Goal: Task Accomplishment & Management: Manage account settings

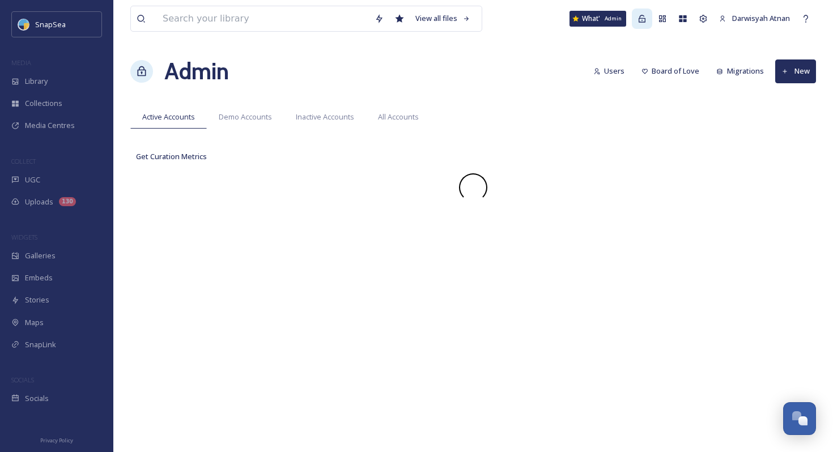
click at [637, 16] on icon at bounding box center [641, 18] width 9 height 9
click at [40, 73] on div "Library" at bounding box center [56, 81] width 113 height 22
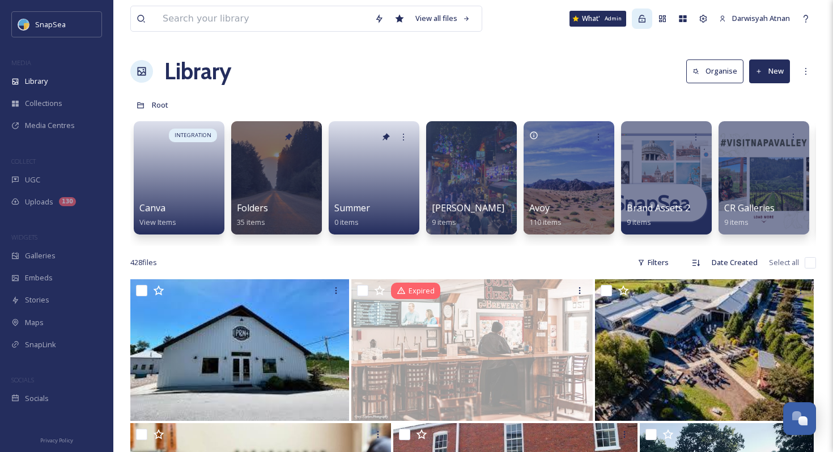
click at [638, 18] on icon at bounding box center [641, 18] width 9 height 9
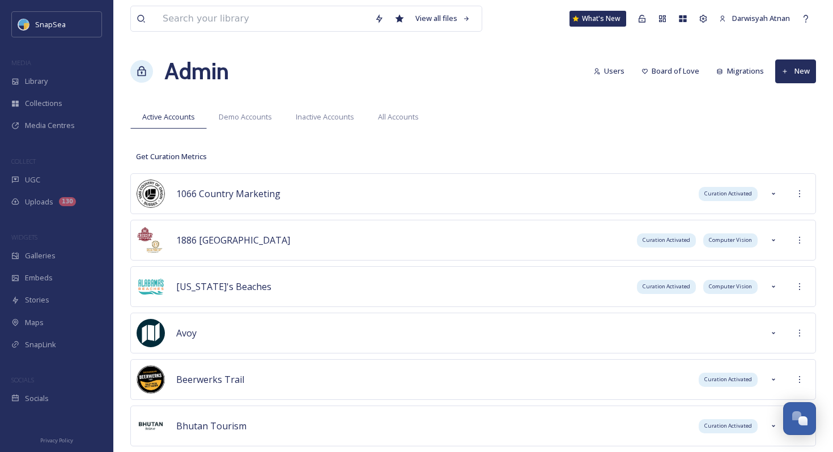
scroll to position [5357, 0]
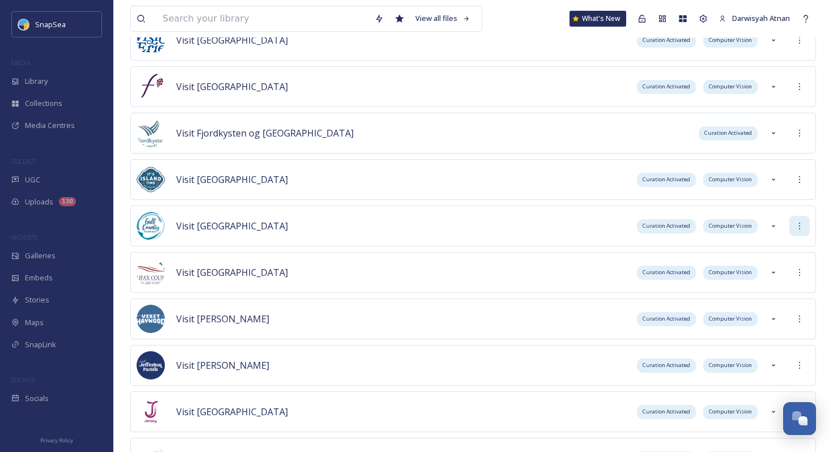
click at [803, 226] on icon at bounding box center [799, 226] width 9 height 9
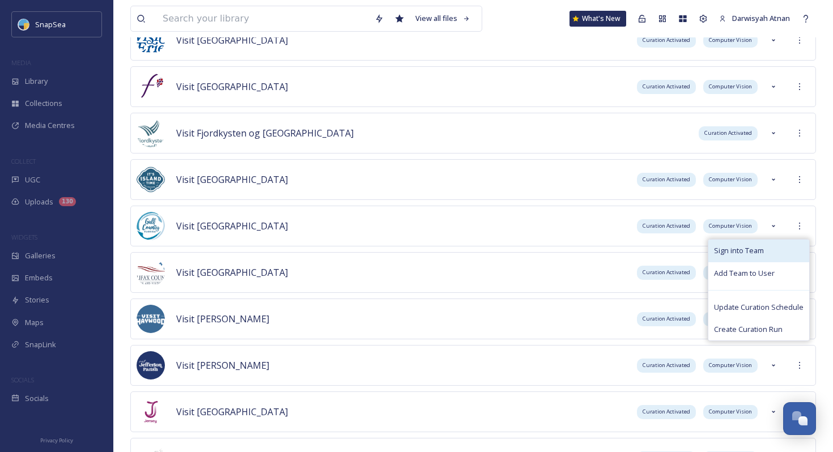
click at [783, 249] on div "Sign into Team" at bounding box center [758, 251] width 101 height 22
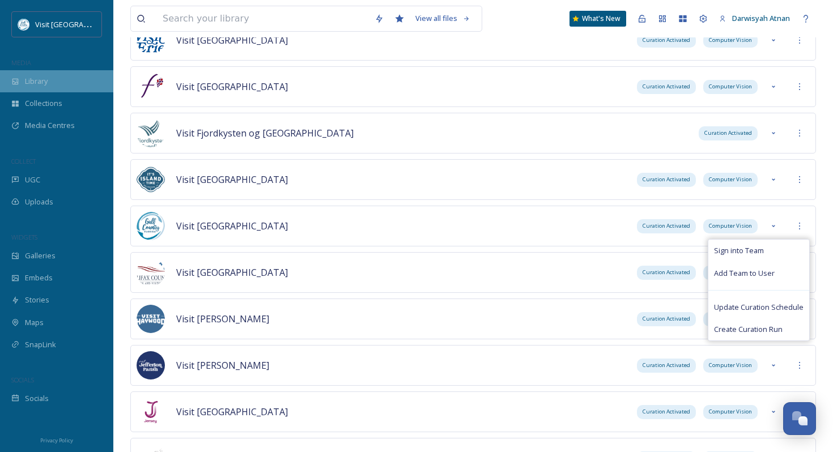
click at [35, 78] on span "Library" at bounding box center [36, 81] width 23 height 11
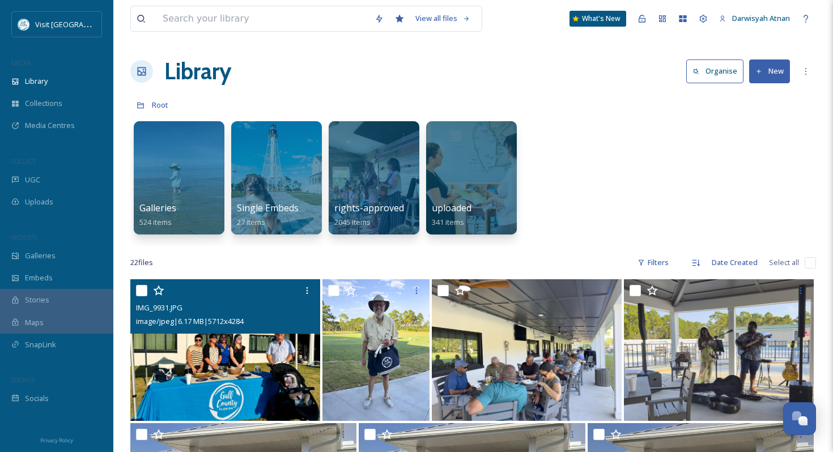
click at [262, 371] on img at bounding box center [225, 350] width 190 height 142
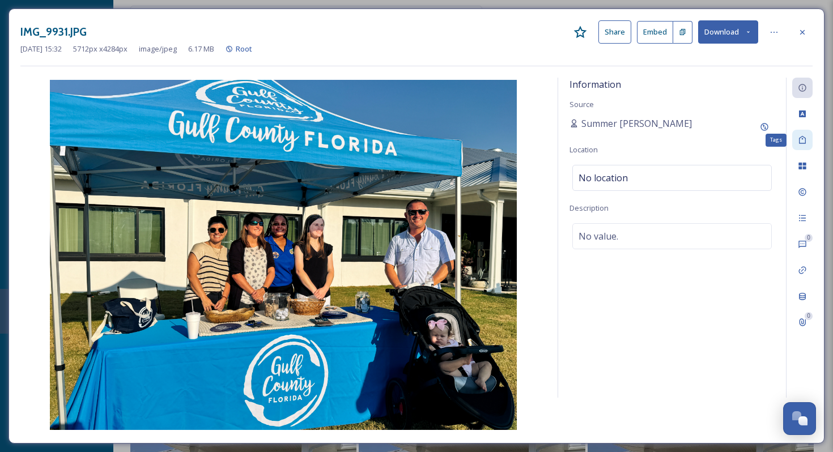
click at [803, 145] on div "Tags" at bounding box center [802, 140] width 20 height 20
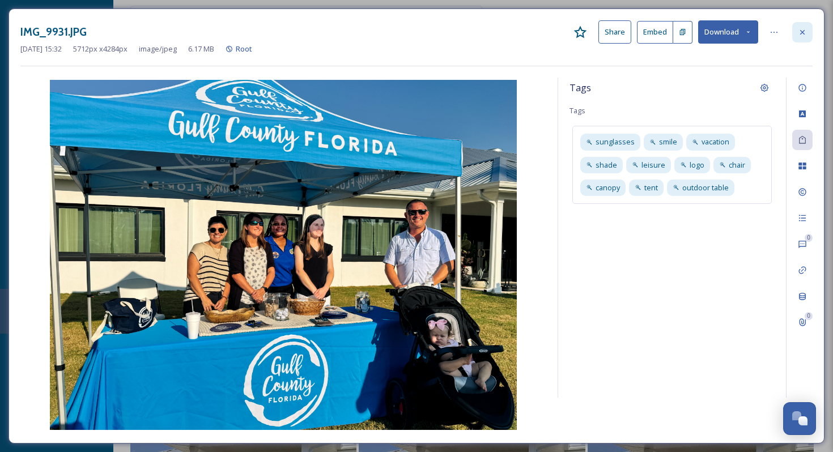
click at [801, 29] on icon at bounding box center [802, 32] width 9 height 9
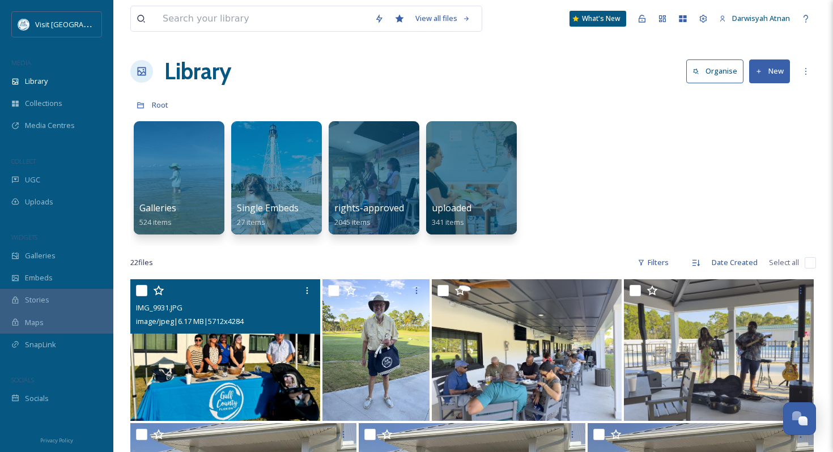
click at [578, 133] on div "Galleries 524 items Single Embeds 27 items rights-approved 2045 items uploaded …" at bounding box center [473, 181] width 686 height 130
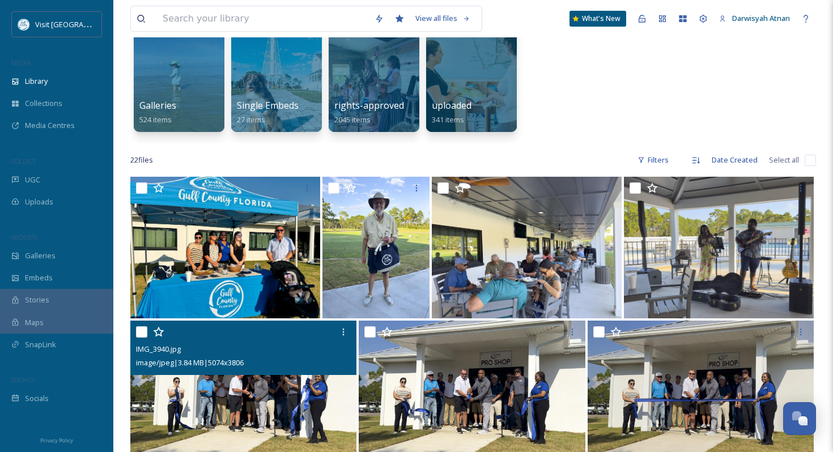
scroll to position [133, 0]
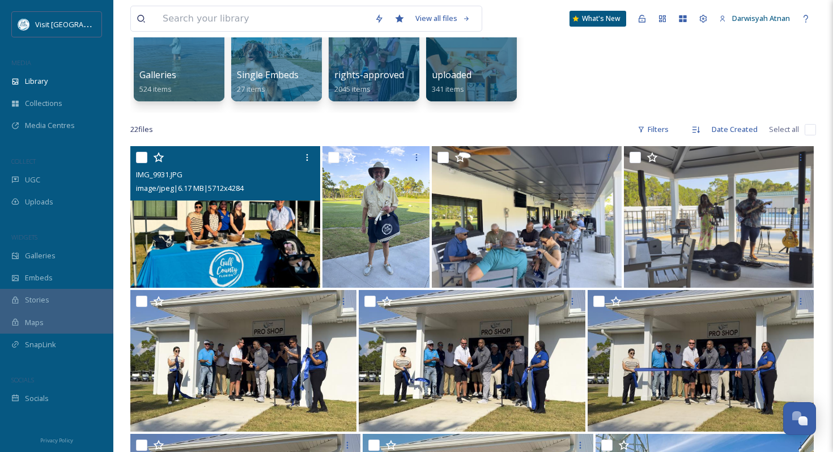
click at [212, 249] on img at bounding box center [225, 217] width 190 height 142
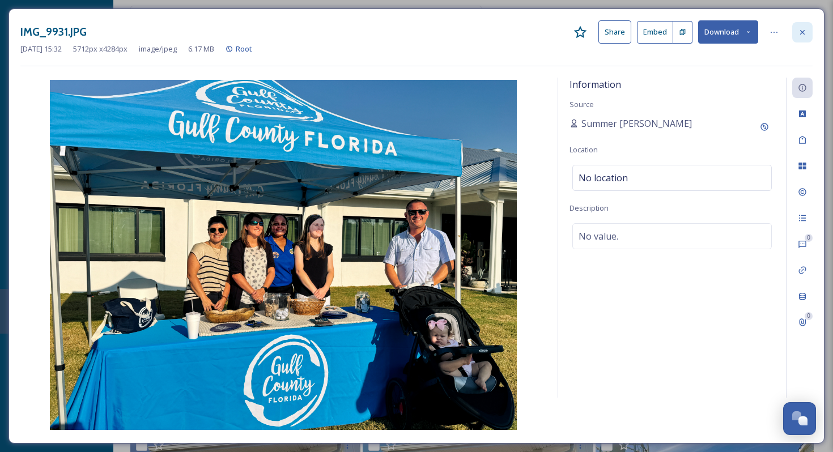
click at [800, 36] on icon at bounding box center [802, 32] width 9 height 9
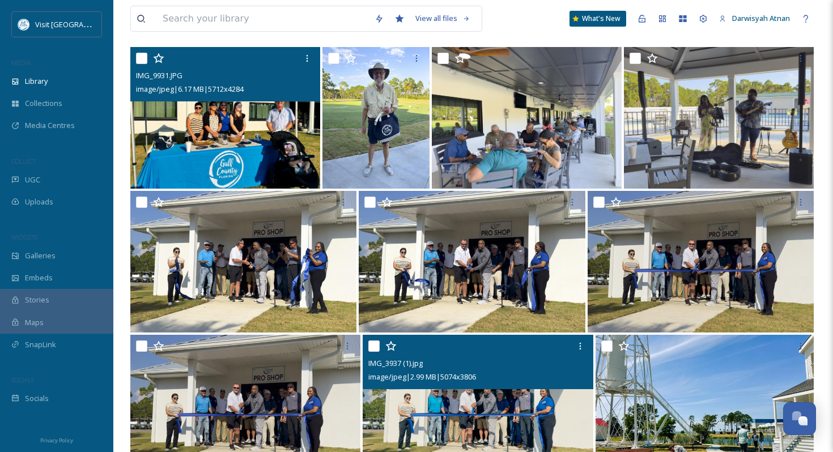
scroll to position [233, 0]
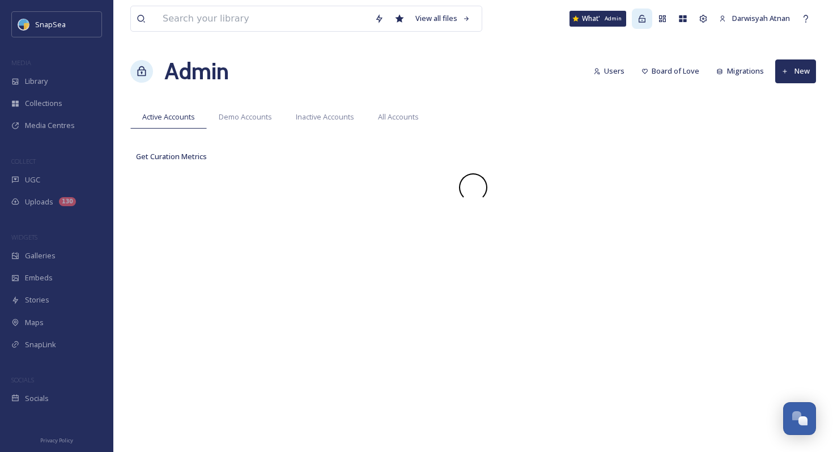
click at [637, 21] on icon at bounding box center [641, 18] width 9 height 9
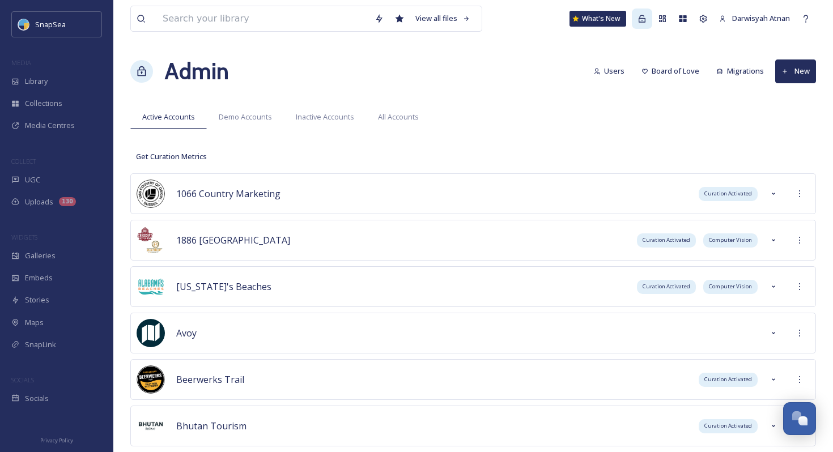
scroll to position [5357, 0]
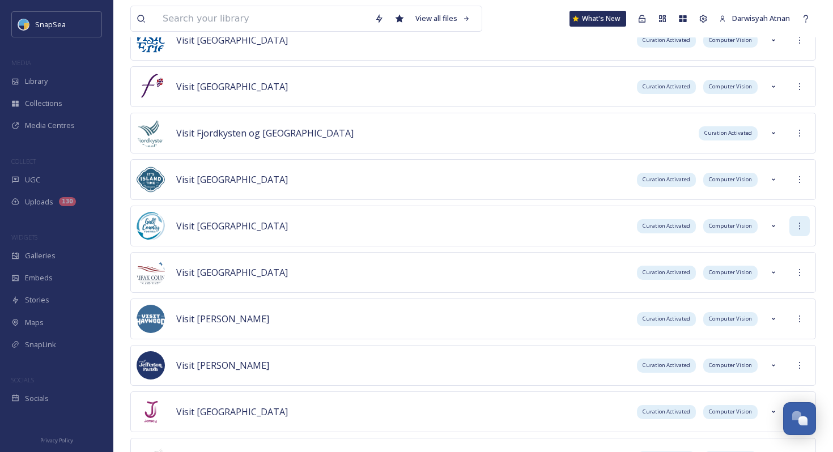
click at [800, 225] on icon at bounding box center [799, 226] width 9 height 9
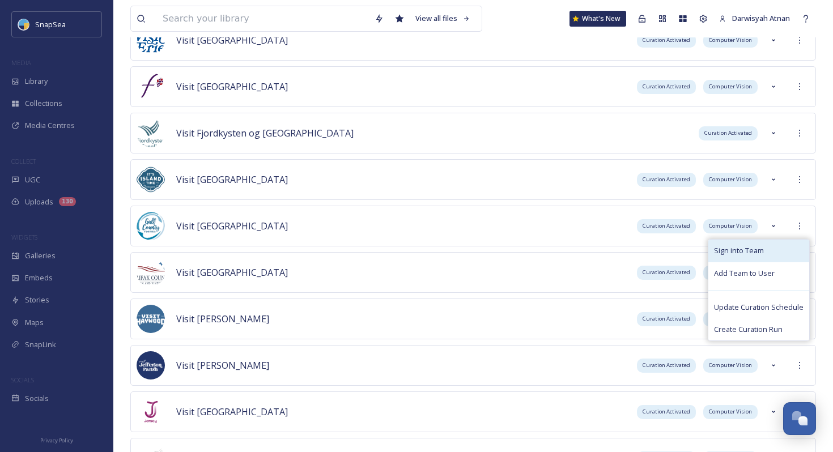
click at [791, 243] on div "Sign into Team" at bounding box center [758, 251] width 101 height 22
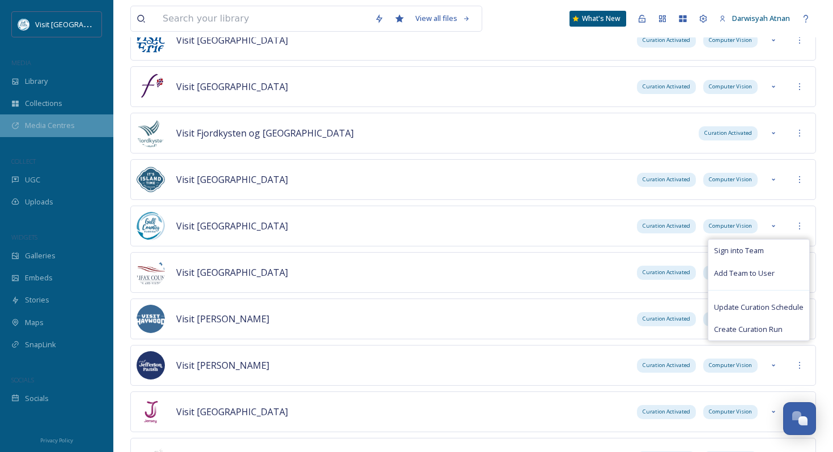
click at [89, 124] on div "Media Centres" at bounding box center [56, 125] width 113 height 22
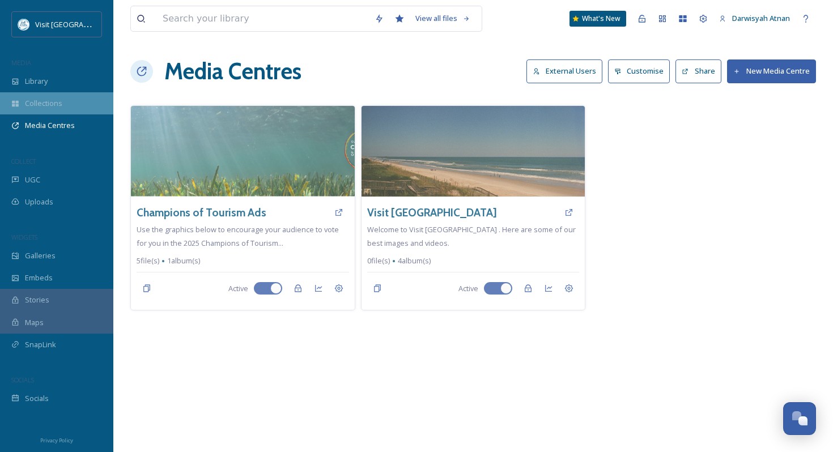
click at [66, 106] on div "Collections" at bounding box center [56, 103] width 113 height 22
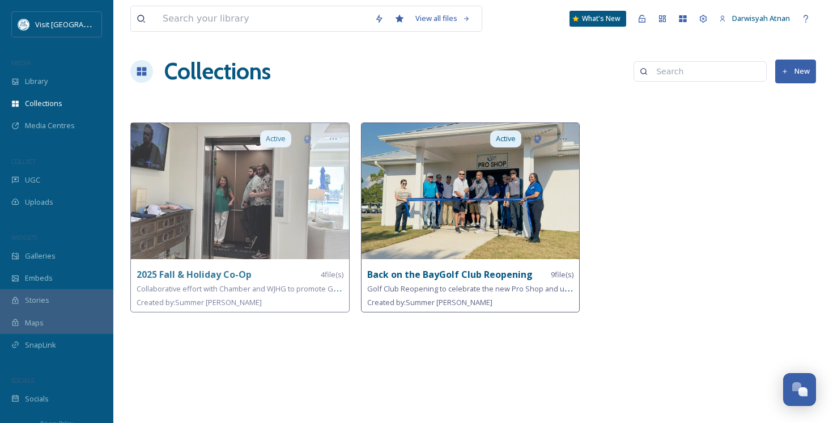
click at [411, 276] on strong "Back on the BayGolf Club Reopening" at bounding box center [449, 274] width 165 height 12
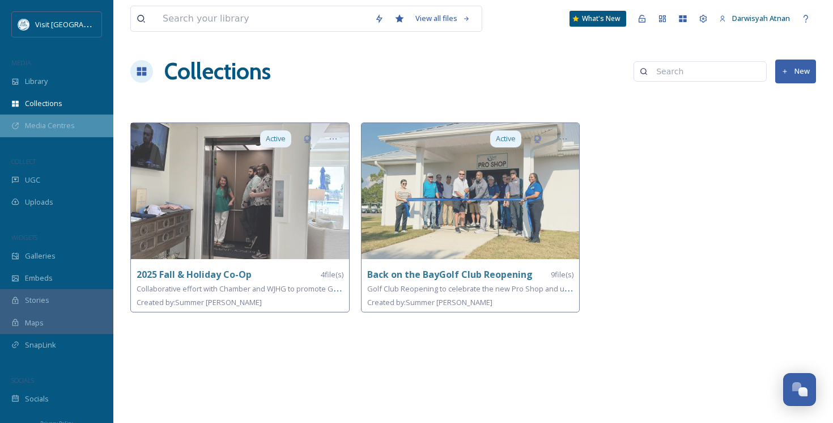
click at [53, 127] on span "Media Centres" at bounding box center [50, 125] width 50 height 11
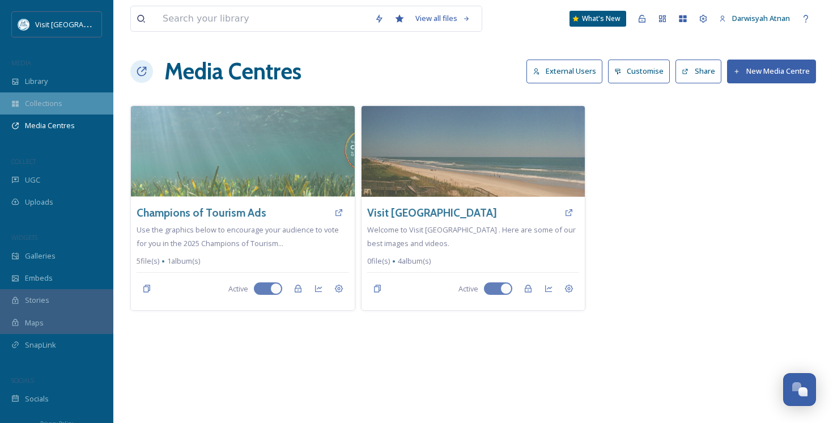
click at [40, 105] on span "Collections" at bounding box center [43, 103] width 37 height 11
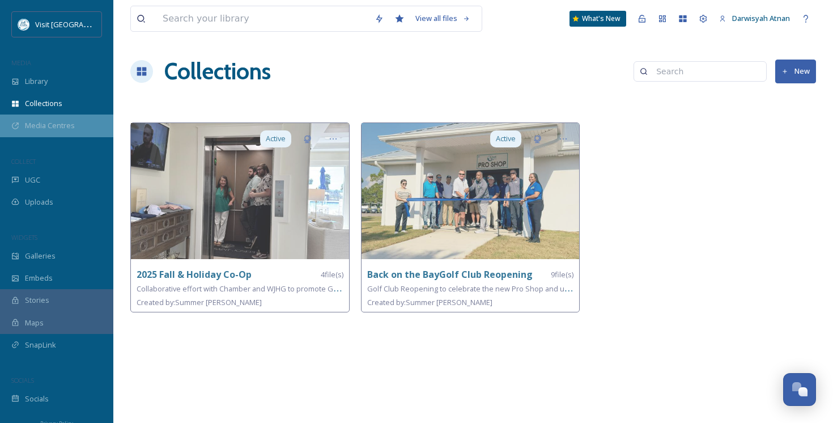
click at [45, 117] on div "Media Centres" at bounding box center [56, 125] width 113 height 22
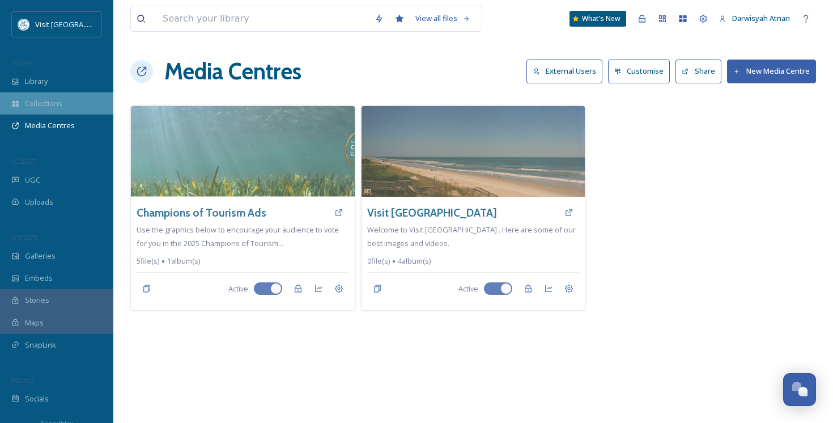
click at [50, 107] on span "Collections" at bounding box center [43, 103] width 37 height 11
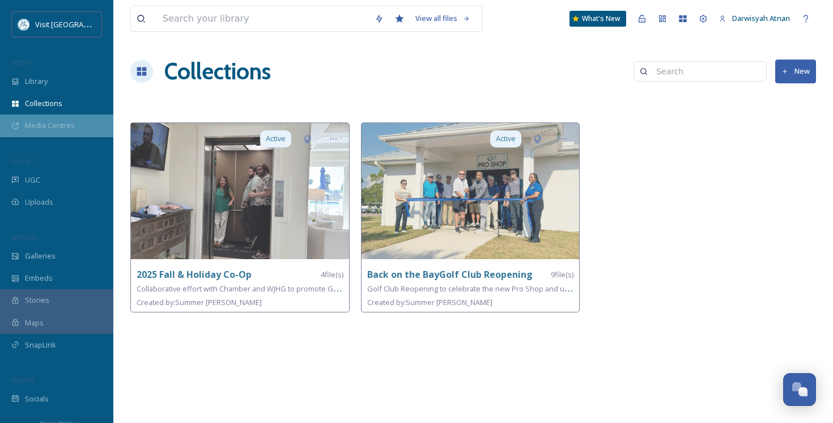
click at [53, 127] on span "Media Centres" at bounding box center [50, 125] width 50 height 11
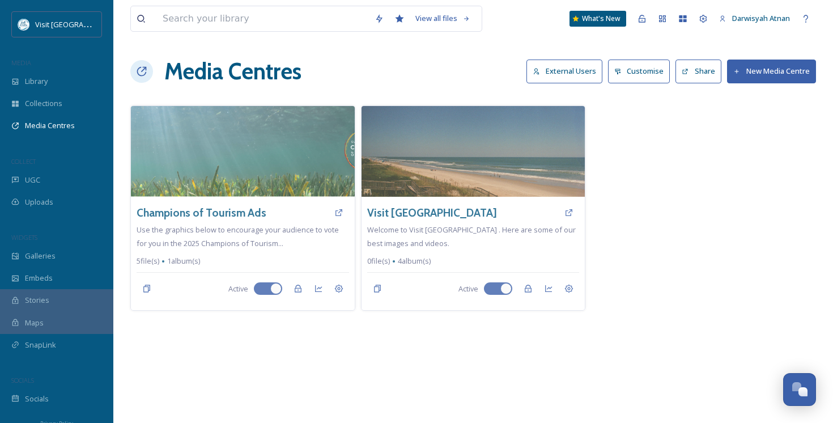
click at [586, 73] on button "External Users" at bounding box center [564, 70] width 76 height 23
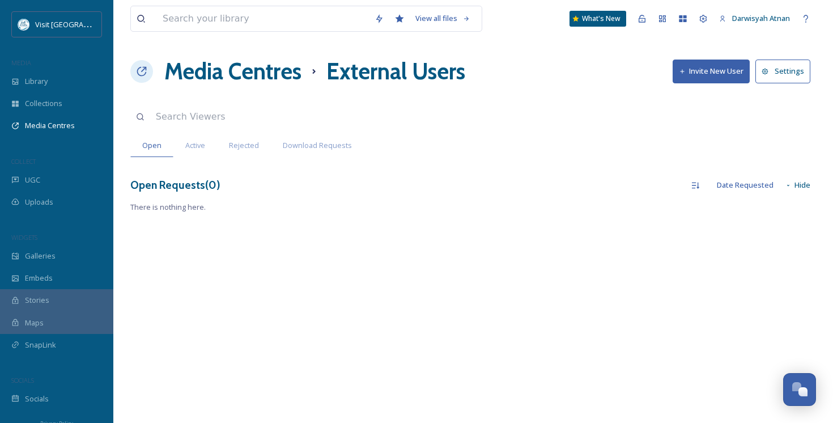
click at [215, 86] on h1 "Media Centres" at bounding box center [232, 71] width 137 height 34
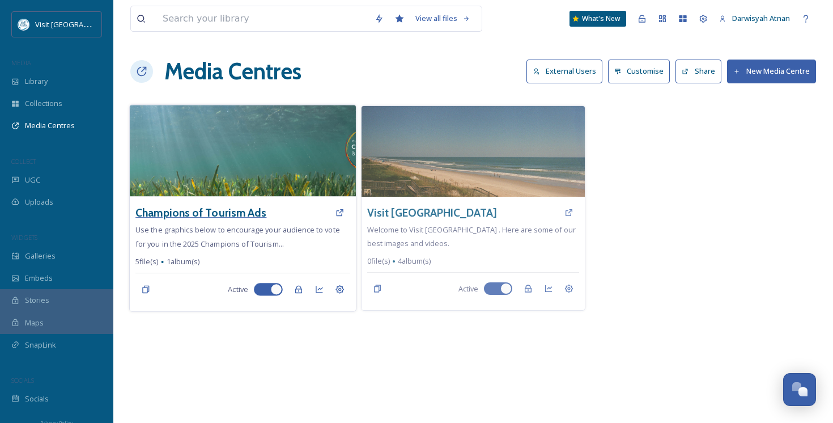
click at [197, 220] on h3 "Champions of Tourism Ads" at bounding box center [200, 213] width 131 height 16
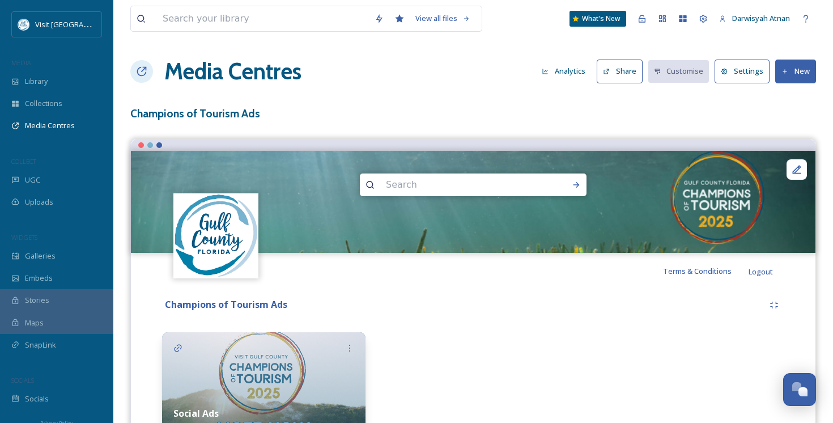
click at [722, 74] on button "Settings" at bounding box center [741, 70] width 55 height 23
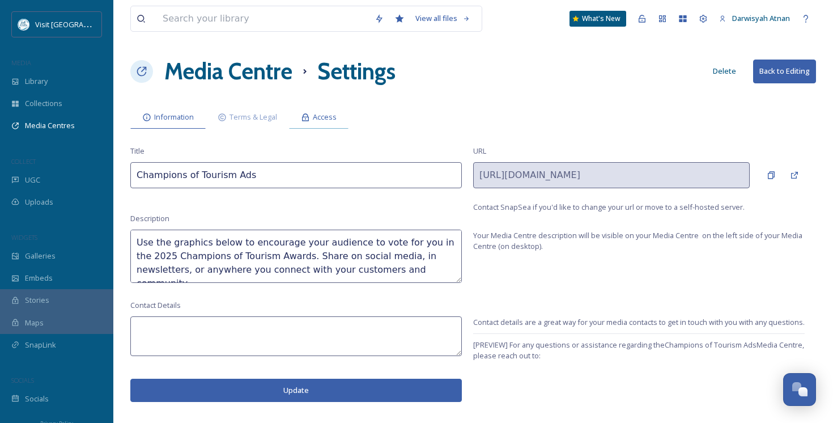
click at [316, 117] on span "Access" at bounding box center [325, 117] width 24 height 11
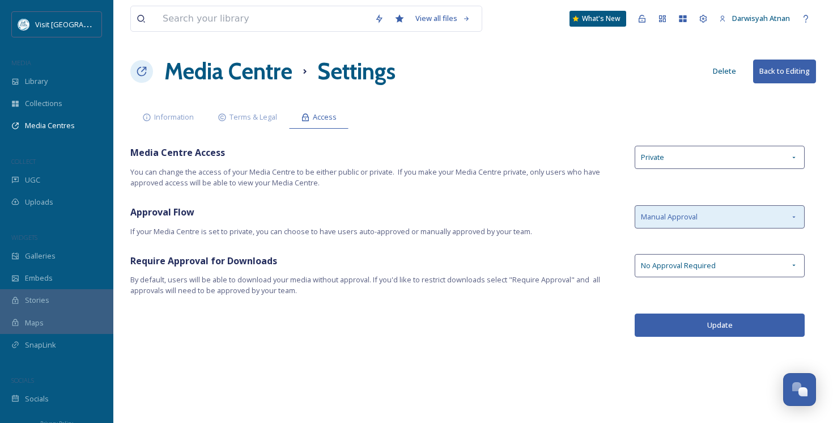
click at [698, 218] on div "Manual Approval" at bounding box center [720, 216] width 170 height 23
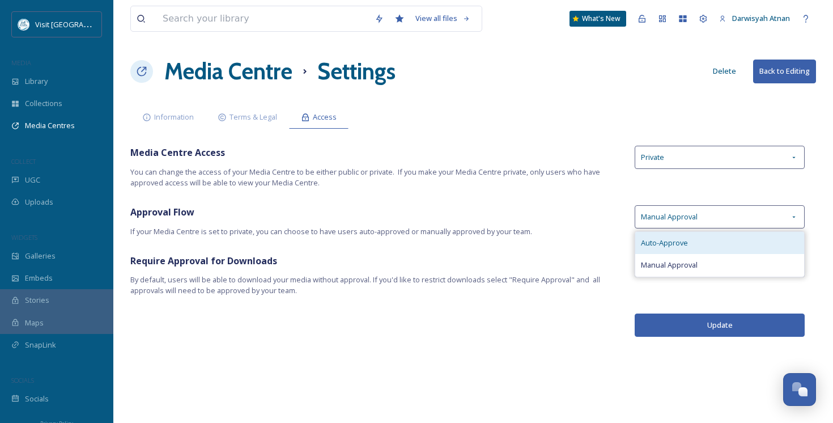
click at [689, 244] on div "Auto-Approve" at bounding box center [719, 243] width 169 height 22
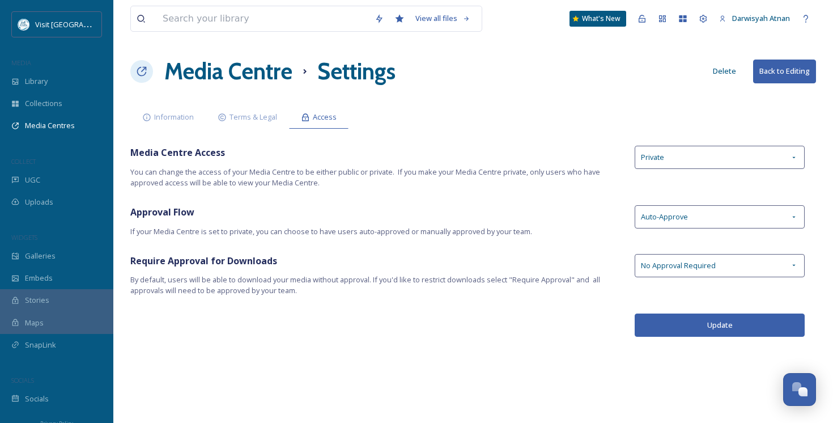
click at [597, 237] on div "View all files What's New Darwisyah Atnan Media Centre Settings Delete Back to …" at bounding box center [473, 211] width 720 height 423
click at [70, 101] on div "Collections" at bounding box center [56, 103] width 113 height 22
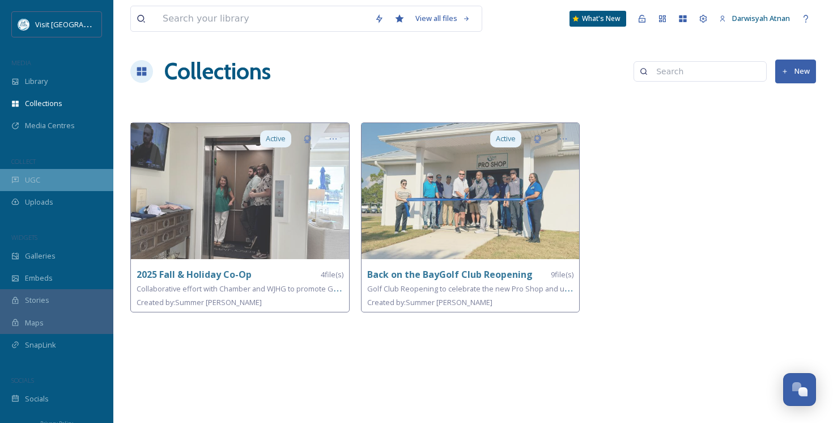
click at [73, 175] on div "UGC" at bounding box center [56, 180] width 113 height 22
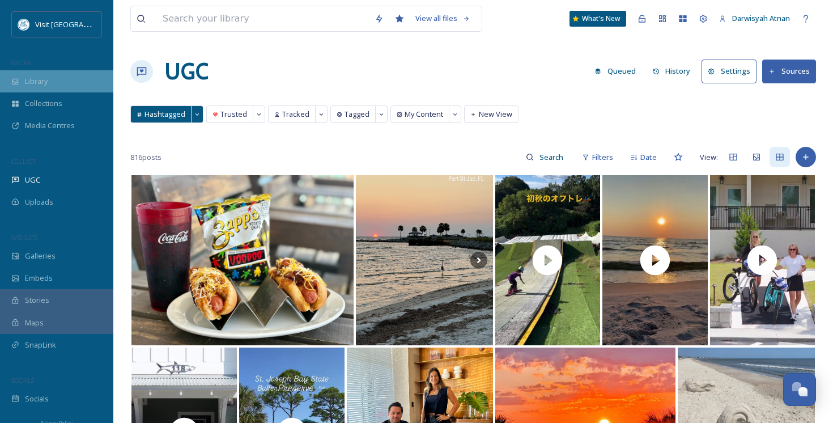
click at [44, 80] on span "Library" at bounding box center [36, 81] width 23 height 11
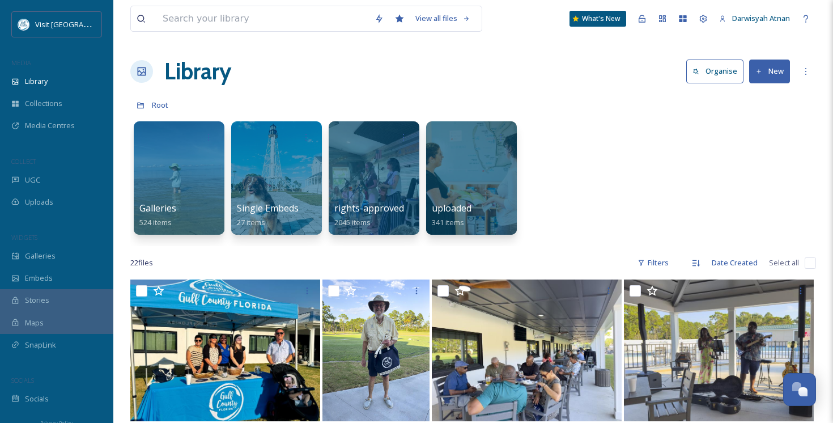
click at [666, 132] on div "Galleries 524 items Single Embeds 27 items rights-approved 2045 items uploaded …" at bounding box center [473, 181] width 686 height 130
click at [695, 151] on div "Galleries 524 items Single Embeds 27 items rights-approved 2045 items uploaded …" at bounding box center [473, 181] width 686 height 130
click at [276, 355] on img at bounding box center [225, 350] width 190 height 142
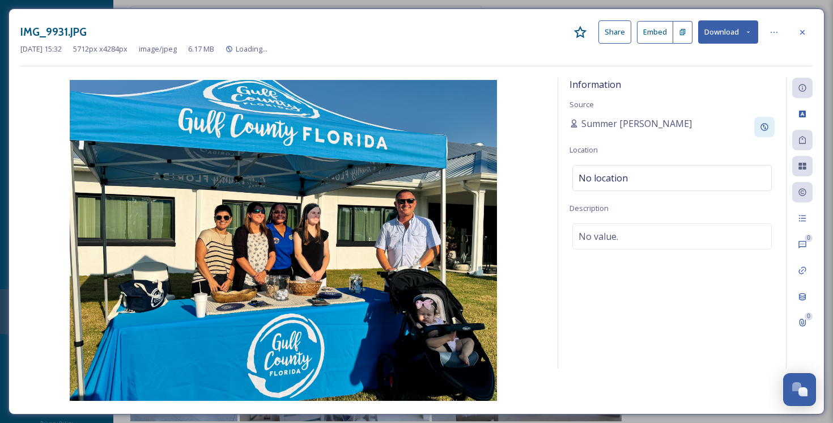
click at [763, 135] on div at bounding box center [764, 127] width 20 height 20
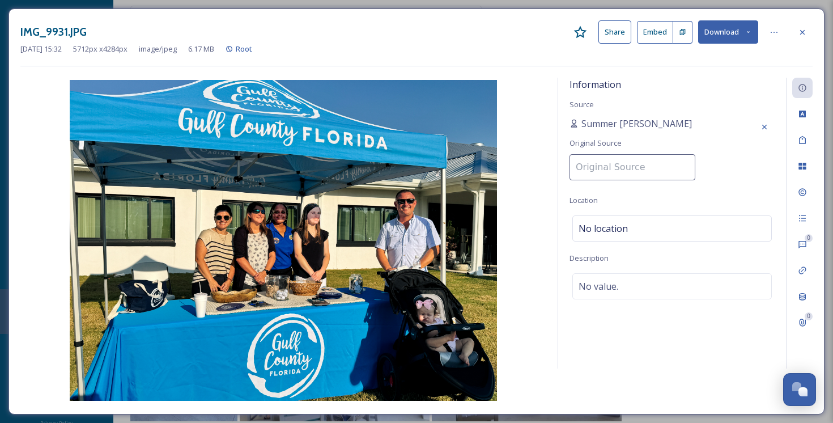
click at [692, 347] on div "Information Source Summer Johns Original Source Location No location Descriptio…" at bounding box center [672, 223] width 228 height 291
click at [808, 114] on div "Custom Attributes" at bounding box center [802, 114] width 20 height 20
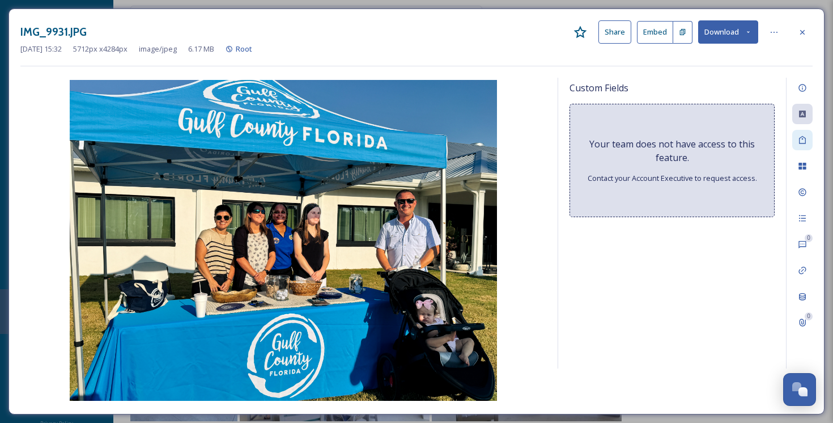
click at [800, 142] on icon at bounding box center [802, 139] width 9 height 9
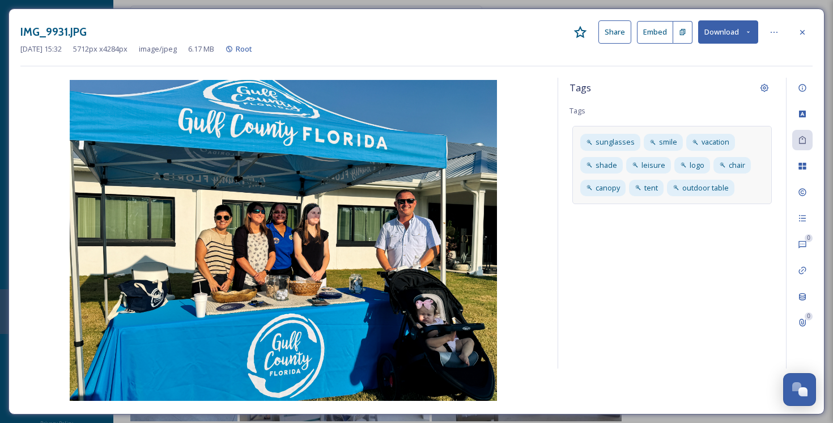
click at [744, 189] on div "sunglasses smile vacation shade leisure logo chair canopy tent outdoor table" at bounding box center [671, 165] width 199 height 78
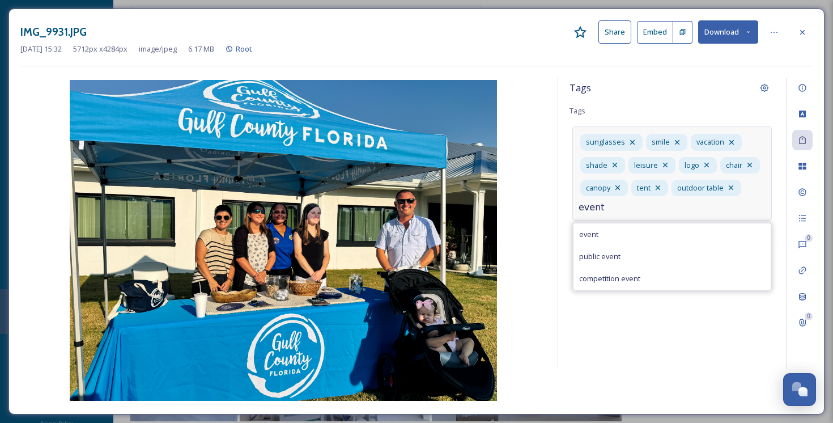
type input "event"
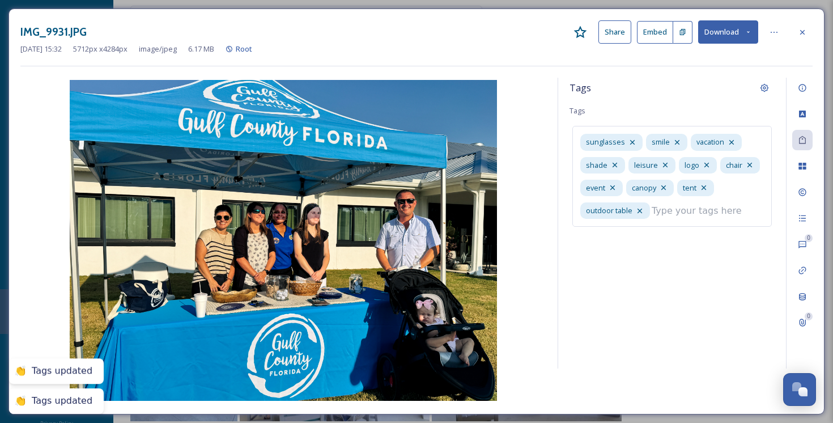
click at [663, 271] on div "Tags Tags sunglasses smile vacation shade leisure logo chair event canopy tent …" at bounding box center [672, 223] width 228 height 291
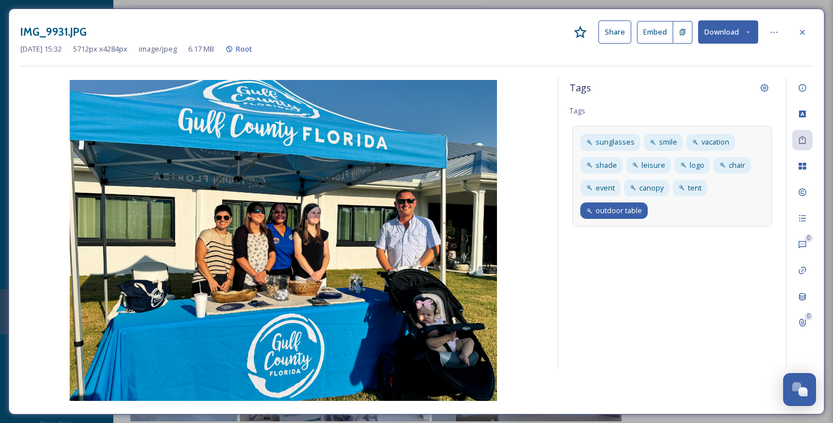
click at [625, 211] on span "outdoor table" at bounding box center [618, 210] width 46 height 11
click at [662, 258] on div "Tags Tags sunglasses smile vacation shade leisure logo chair event canopy tent …" at bounding box center [672, 223] width 228 height 291
click at [806, 168] on icon at bounding box center [802, 165] width 9 height 9
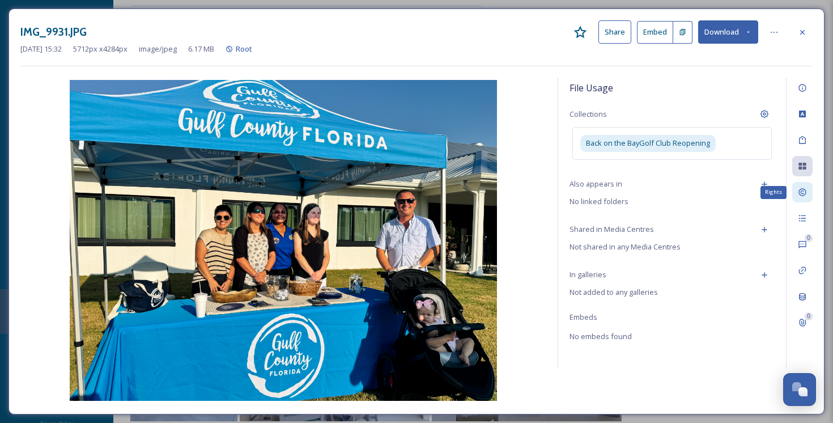
click at [810, 192] on div "Rights" at bounding box center [802, 192] width 20 height 20
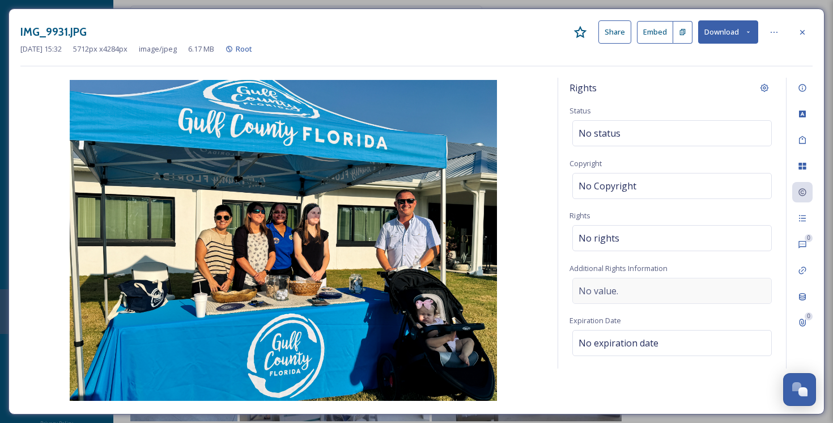
click at [699, 293] on div "No value." at bounding box center [671, 291] width 199 height 26
click at [693, 293] on textarea at bounding box center [671, 325] width 205 height 94
click at [697, 266] on div "Rights Status No status Copyright No Copyright Rights No rights Additional Righ…" at bounding box center [672, 223] width 228 height 291
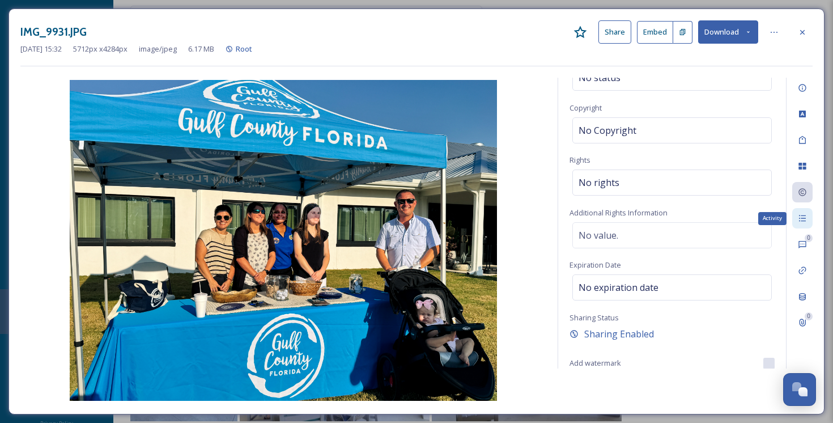
click at [810, 212] on div "Activity" at bounding box center [802, 218] width 20 height 20
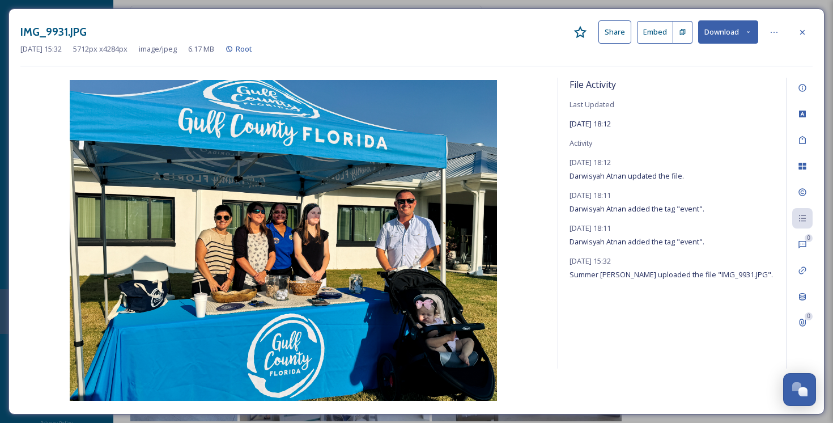
click at [622, 318] on div "File Activity Last Updated Sep 24 2025 18:12 Activity September 24, 2025 18:12 …" at bounding box center [672, 223] width 228 height 291
click at [803, 320] on icon at bounding box center [802, 322] width 6 height 7
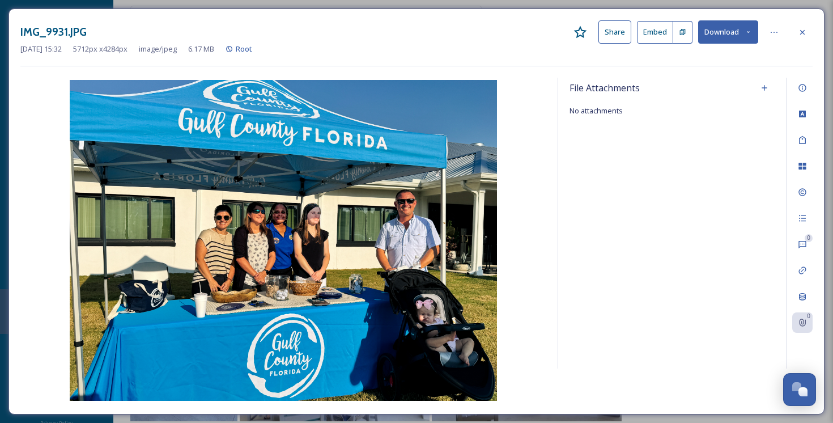
click at [666, 188] on div "File Attachments No attachments" at bounding box center [672, 223] width 228 height 291
click at [805, 37] on div at bounding box center [802, 32] width 20 height 20
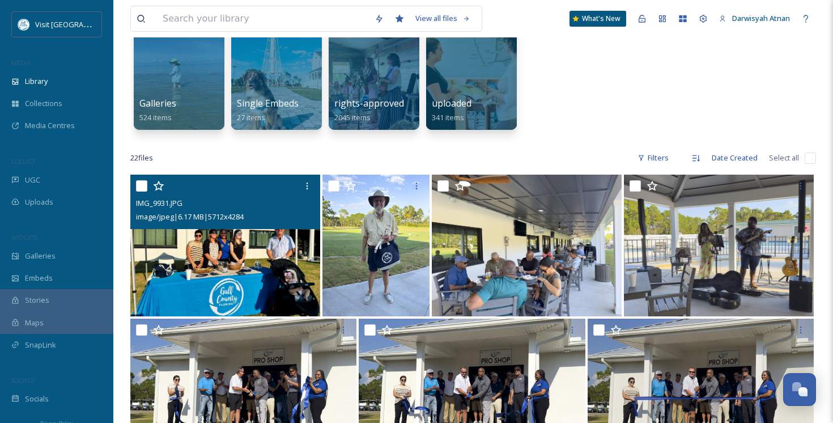
scroll to position [104, 0]
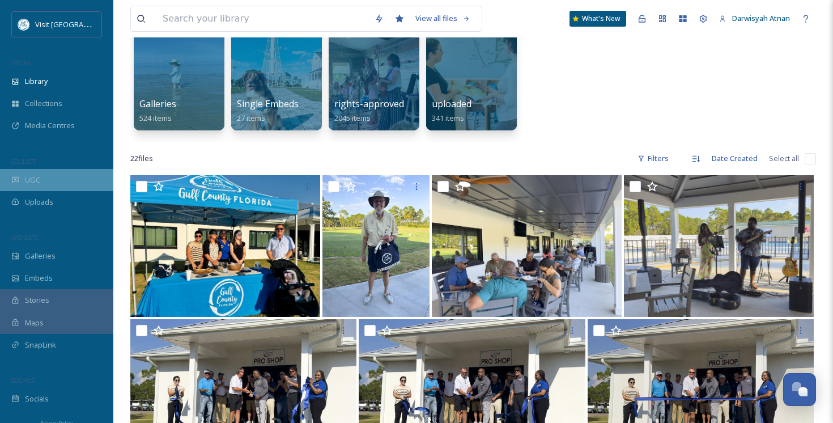
click at [40, 180] on div "UGC" at bounding box center [56, 180] width 113 height 22
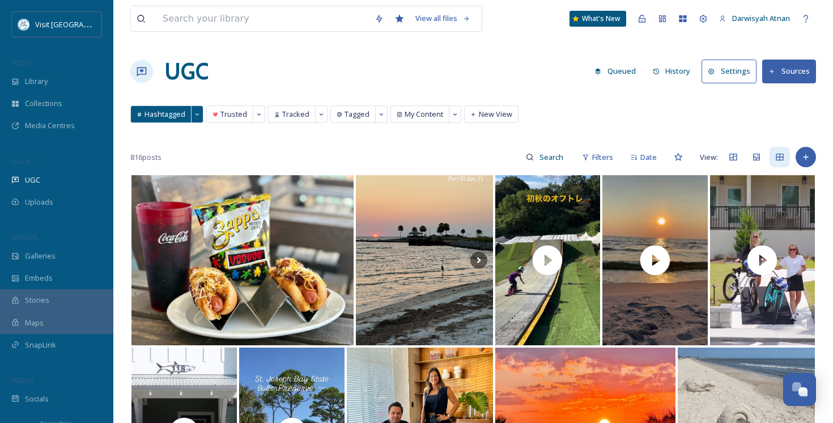
click at [673, 114] on div "Hashtagged Trusted Tracked Tagged My Content New View Hashtagged Trusted Tracke…" at bounding box center [473, 116] width 686 height 23
click at [784, 70] on button "Sources" at bounding box center [789, 70] width 54 height 23
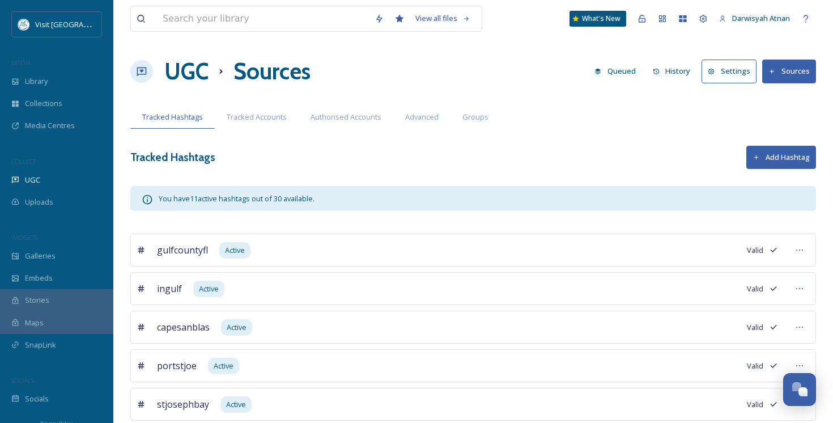
click at [201, 88] on h1 "UGC" at bounding box center [186, 71] width 44 height 34
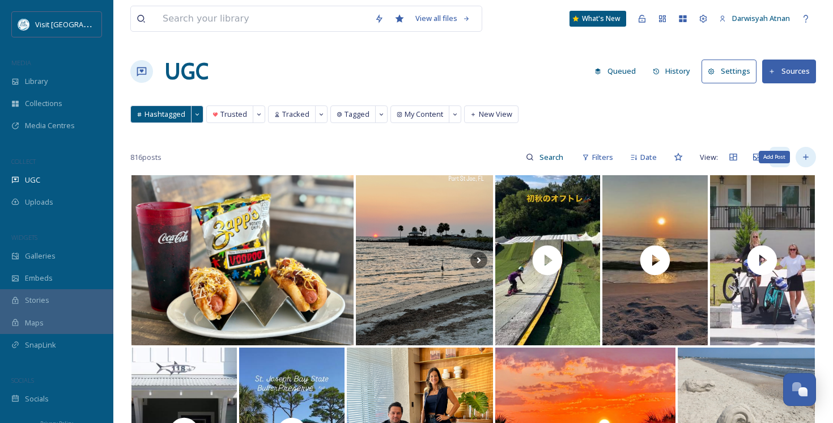
click at [810, 156] on div "Add Post" at bounding box center [806, 157] width 20 height 20
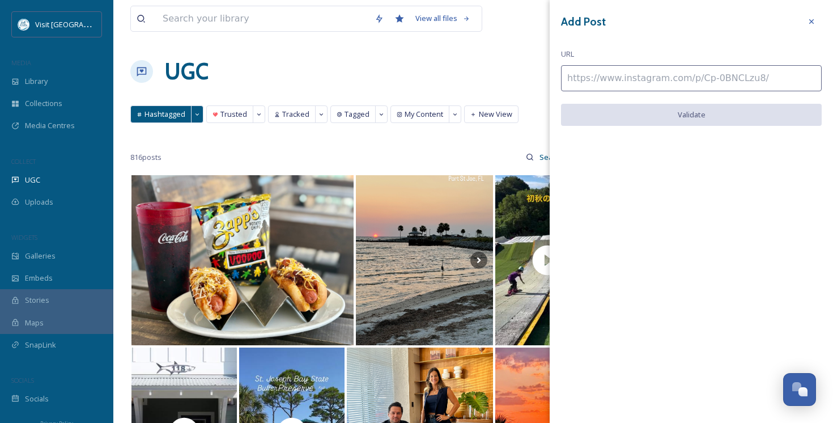
click at [730, 75] on input at bounding box center [691, 78] width 261 height 26
click at [709, 50] on div "Add Post URL Validate" at bounding box center [691, 77] width 283 height 154
click at [454, 72] on div "UGC Queued History Settings Sources" at bounding box center [473, 71] width 686 height 34
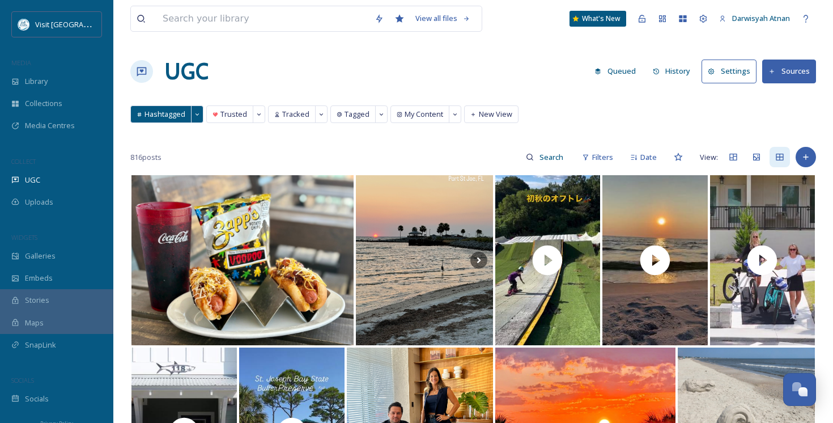
click at [606, 107] on div "Hashtagged Trusted Tracked Tagged My Content New View Hashtagged Trusted Tracke…" at bounding box center [473, 116] width 686 height 23
click at [658, 109] on div "Hashtagged Trusted Tracked Tagged My Content New View Hashtagged Trusted Tracke…" at bounding box center [473, 116] width 686 height 23
click at [657, 82] on button "History" at bounding box center [671, 71] width 49 height 22
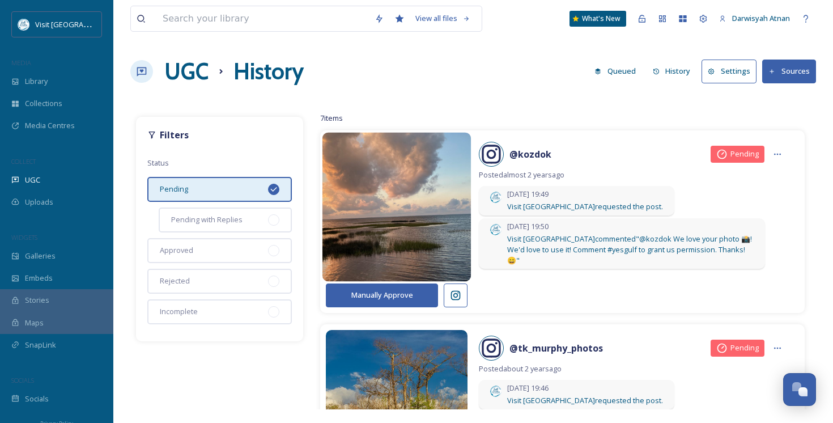
click at [390, 229] on img at bounding box center [396, 207] width 149 height 178
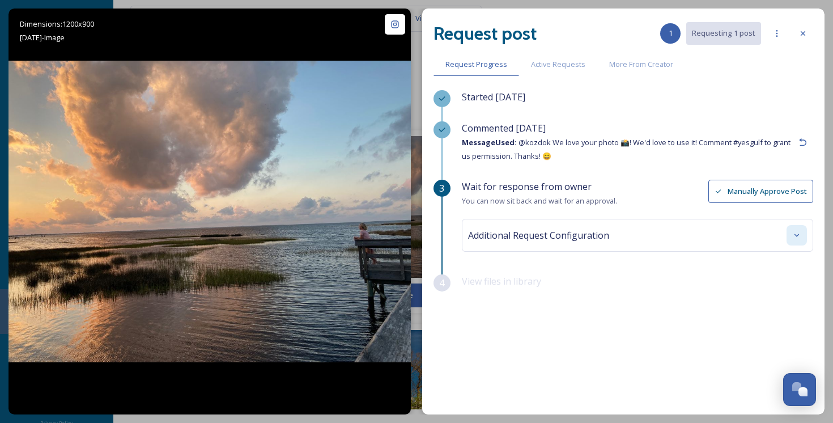
click at [789, 231] on div at bounding box center [796, 235] width 20 height 20
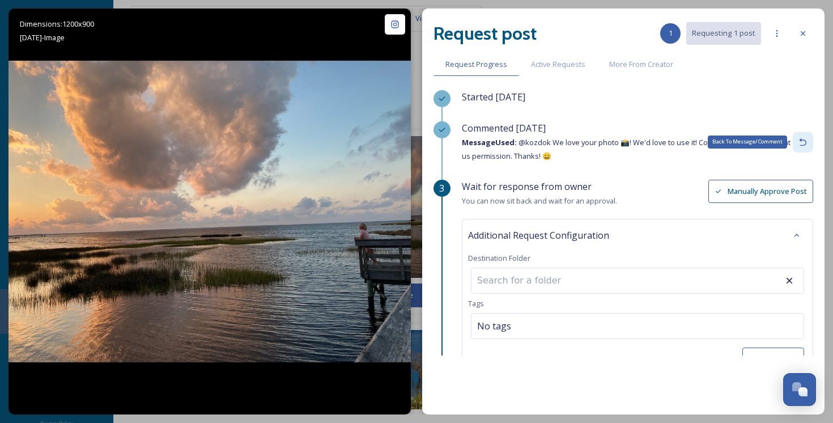
click at [810, 146] on div "Back To Message/Comment" at bounding box center [803, 142] width 20 height 20
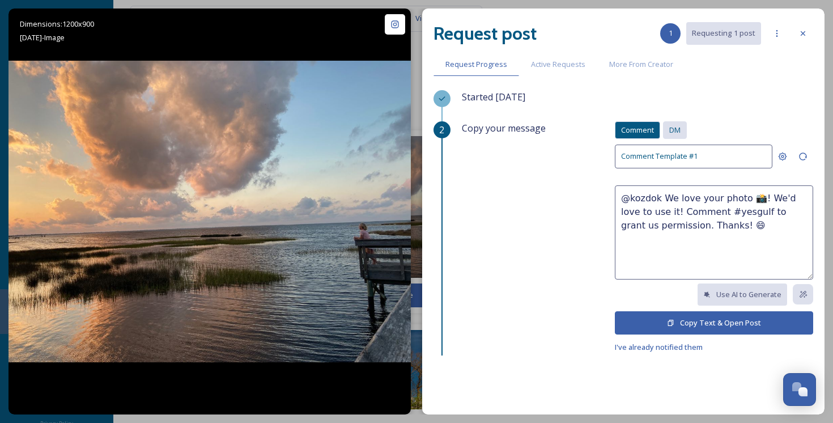
click at [682, 124] on div "DM" at bounding box center [675, 130] width 24 height 18
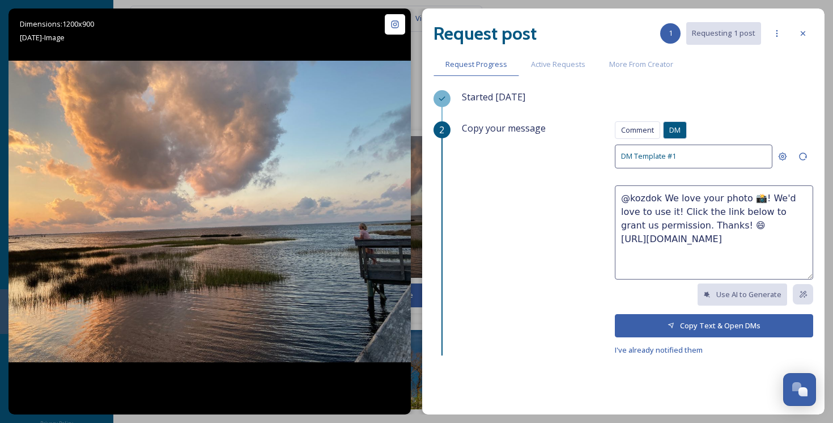
drag, startPoint x: 793, startPoint y: 242, endPoint x: 614, endPoint y: 243, distance: 179.0
click at [614, 243] on div "Copy your message Comment DM Comment DM DM Template #1 @kozdok We love your pho…" at bounding box center [637, 238] width 351 height 235
click at [635, 344] on span "I've already notified them" at bounding box center [659, 349] width 88 height 10
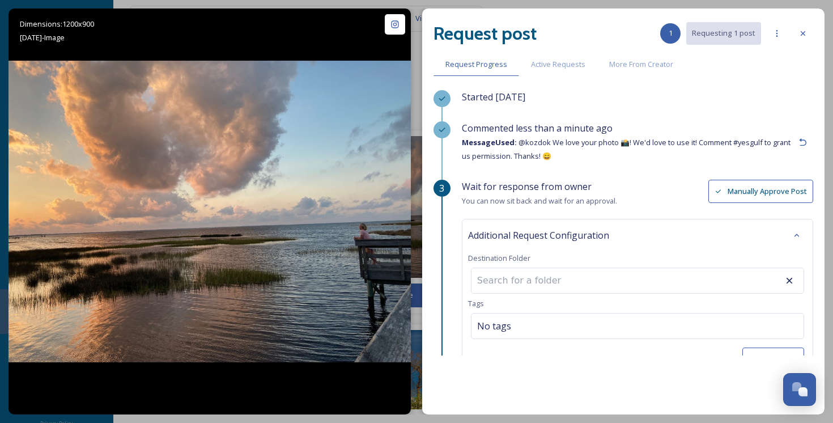
scroll to position [73, 0]
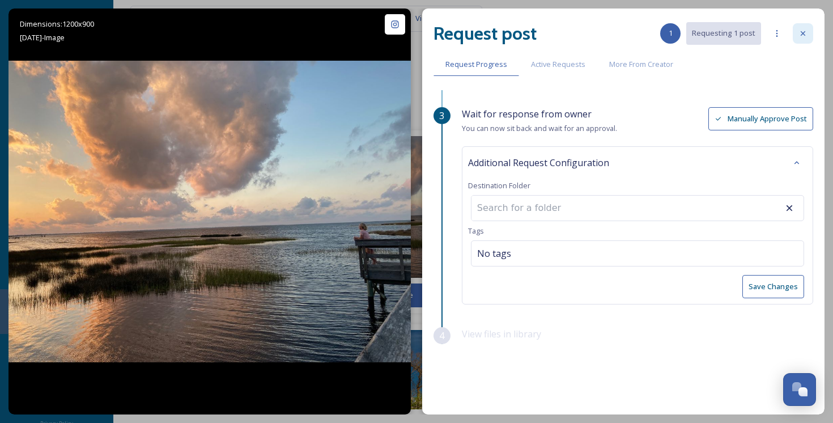
click at [801, 36] on icon at bounding box center [802, 33] width 9 height 9
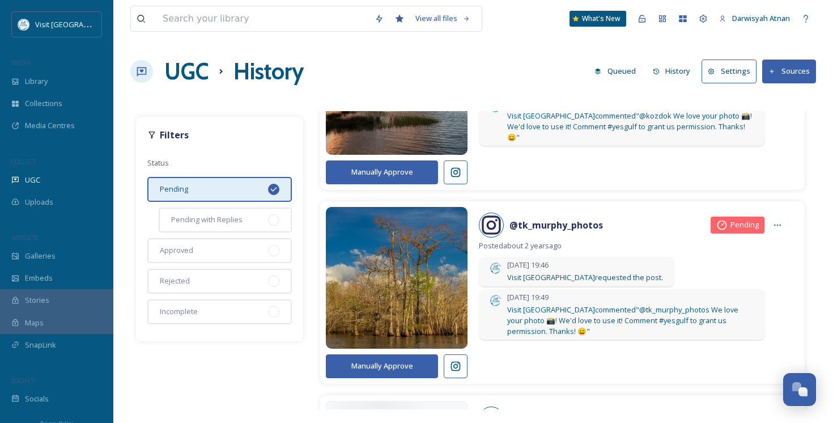
scroll to position [137, 0]
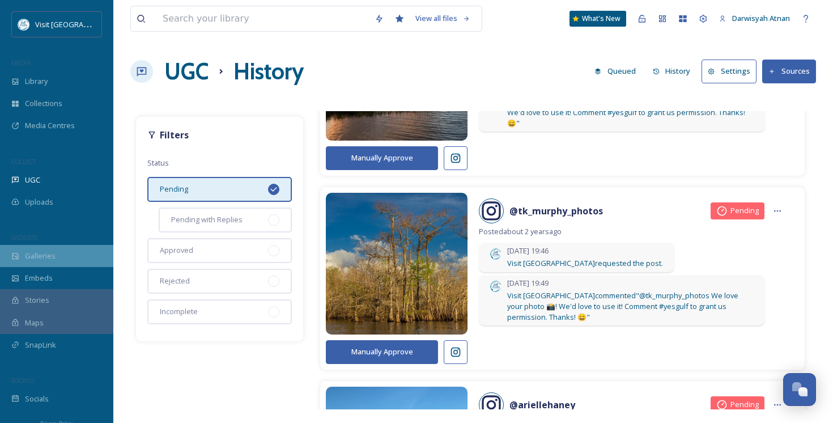
click at [63, 253] on div "Galleries" at bounding box center [56, 256] width 113 height 22
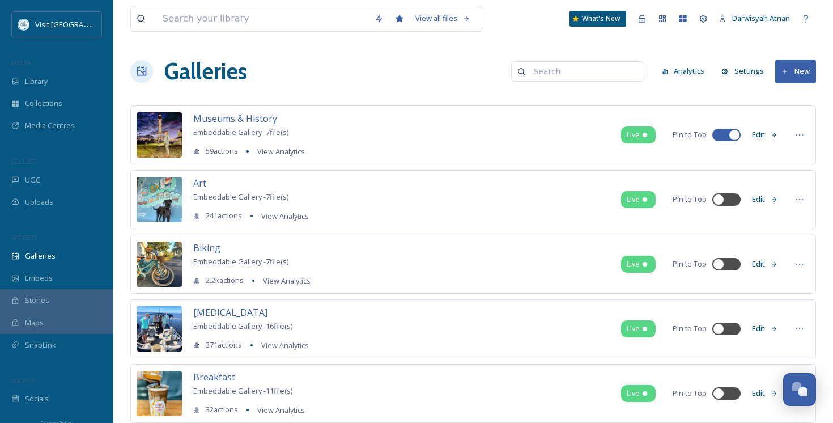
click at [746, 74] on button "Settings" at bounding box center [743, 71] width 54 height 22
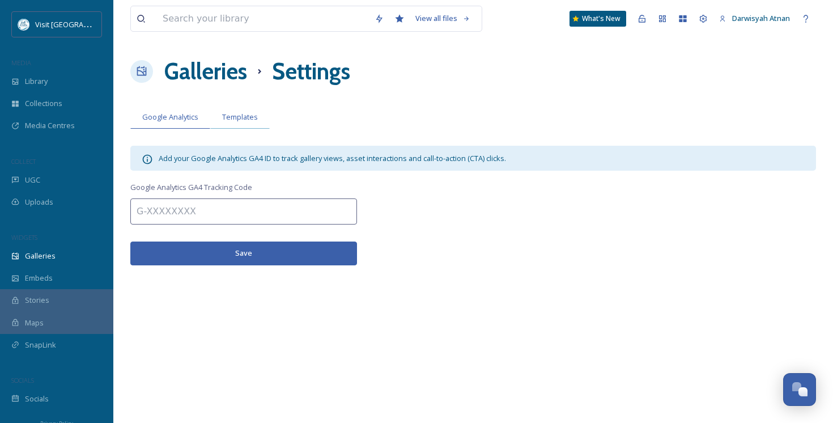
click at [233, 125] on div "Templates" at bounding box center [239, 116] width 59 height 23
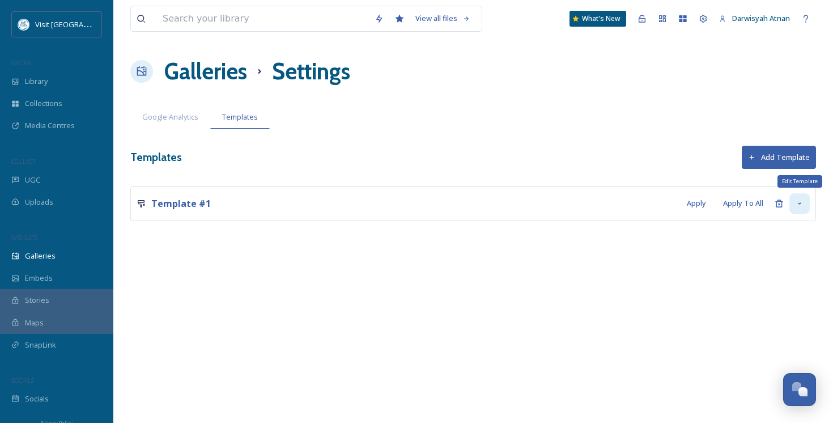
click at [804, 206] on div "Edit Template" at bounding box center [799, 203] width 20 height 20
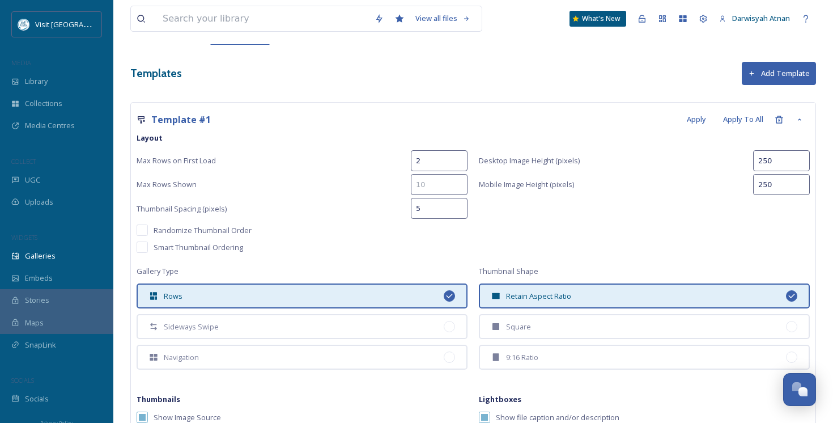
scroll to position [83, 0]
click at [57, 249] on div "Galleries" at bounding box center [56, 256] width 113 height 22
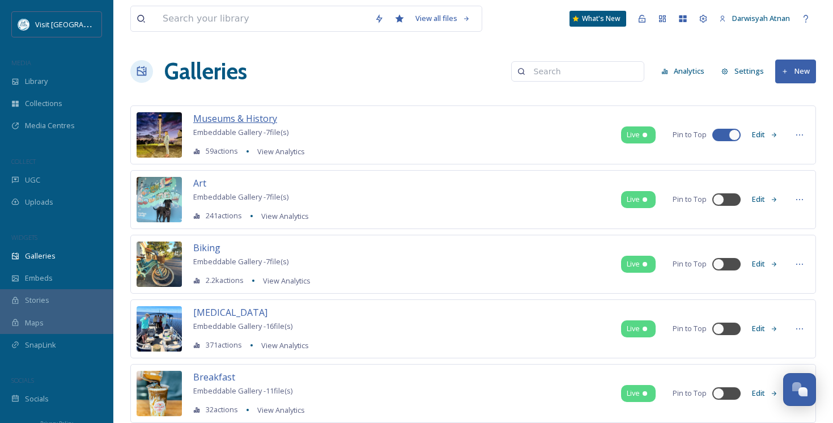
click at [256, 120] on span "Museums & History" at bounding box center [235, 118] width 84 height 12
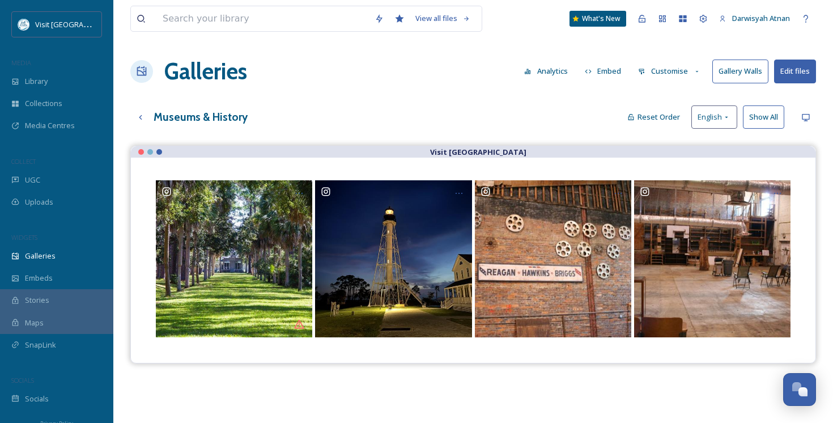
click at [695, 74] on icon at bounding box center [697, 71] width 7 height 7
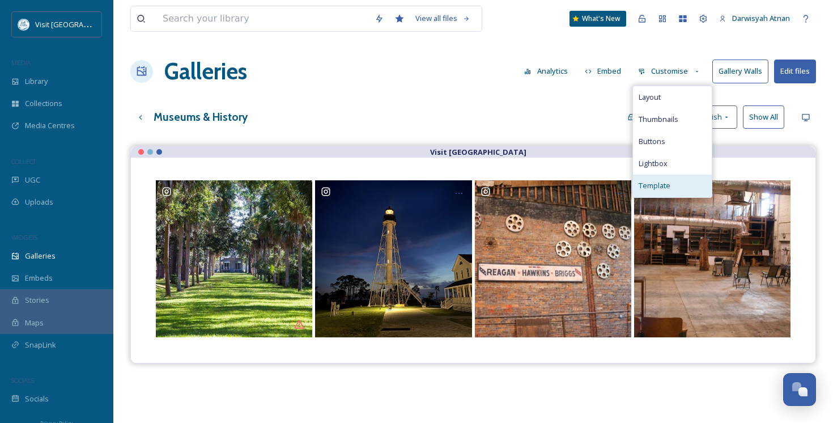
click at [690, 177] on div "Template" at bounding box center [672, 186] width 79 height 22
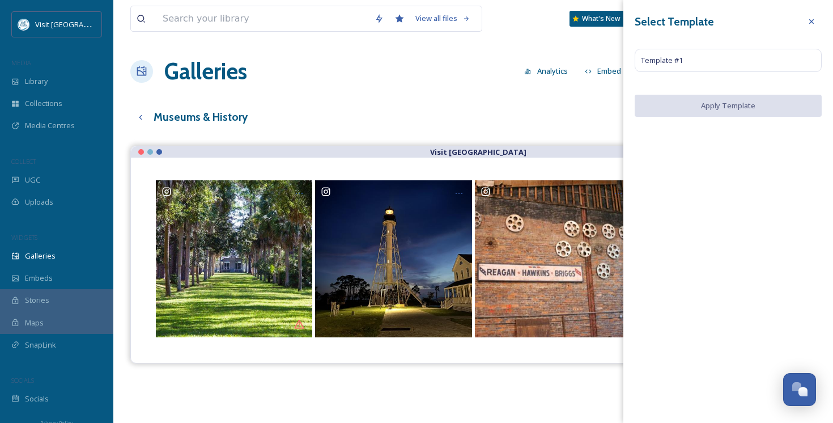
click at [342, 100] on div "View all files What's New Darwisyah Atnan Galleries Analytics Embed Customise G…" at bounding box center [473, 292] width 720 height 585
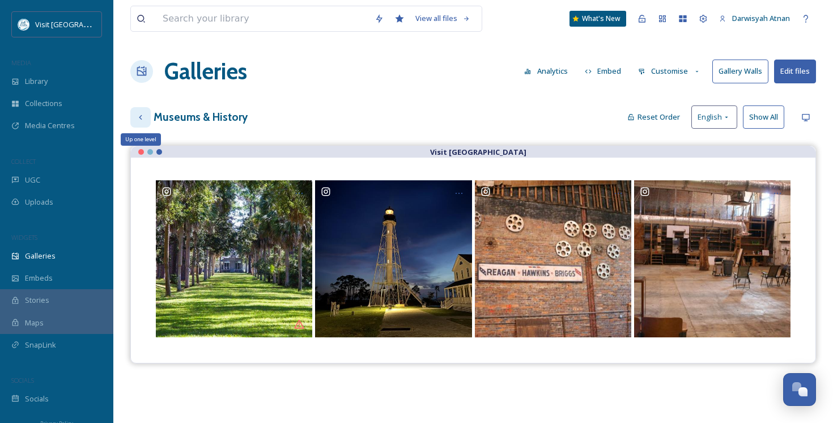
click at [142, 114] on icon at bounding box center [140, 117] width 9 height 9
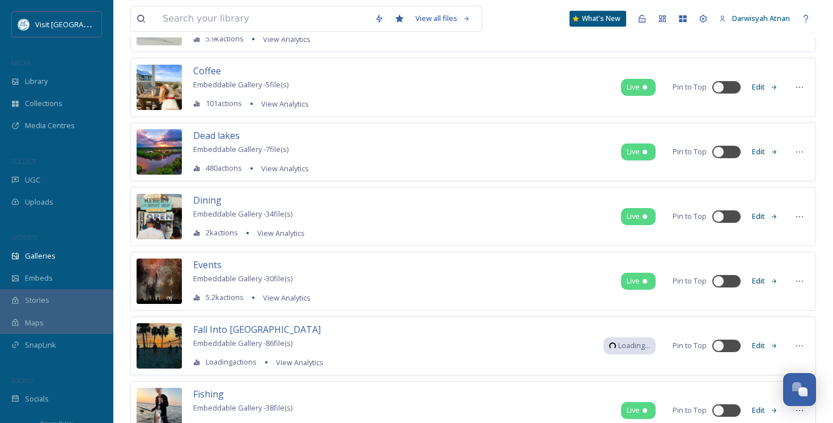
scroll to position [662, 0]
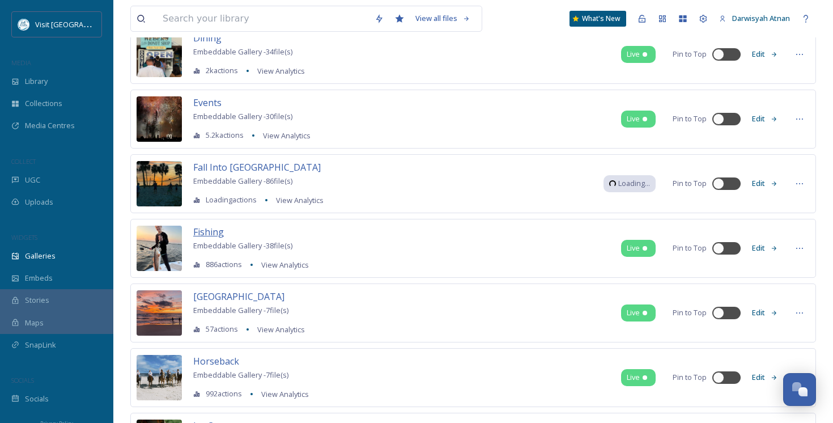
click at [214, 233] on span "Fishing" at bounding box center [208, 232] width 31 height 12
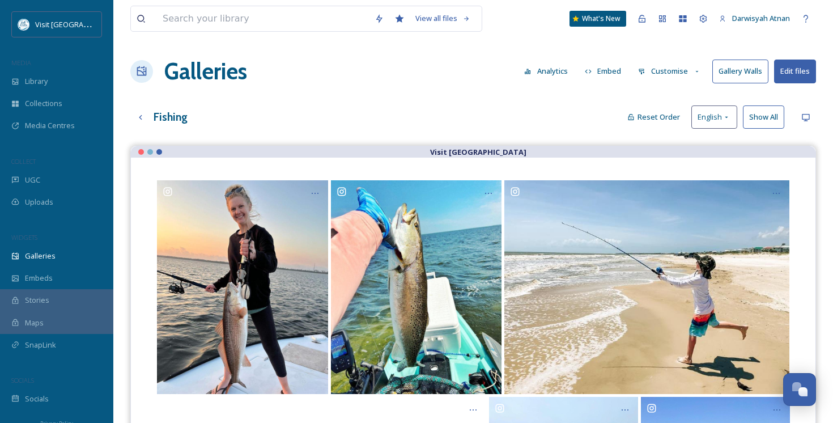
click at [742, 75] on button "Gallery Walls" at bounding box center [740, 70] width 56 height 23
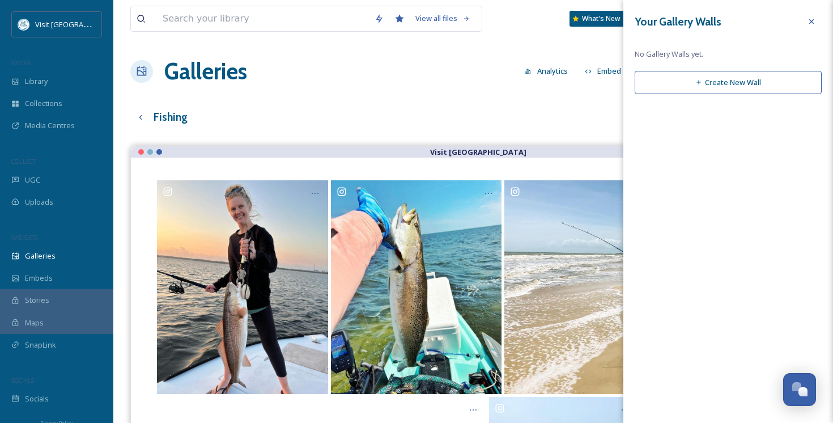
click at [742, 75] on button "Create New Wall" at bounding box center [728, 82] width 187 height 23
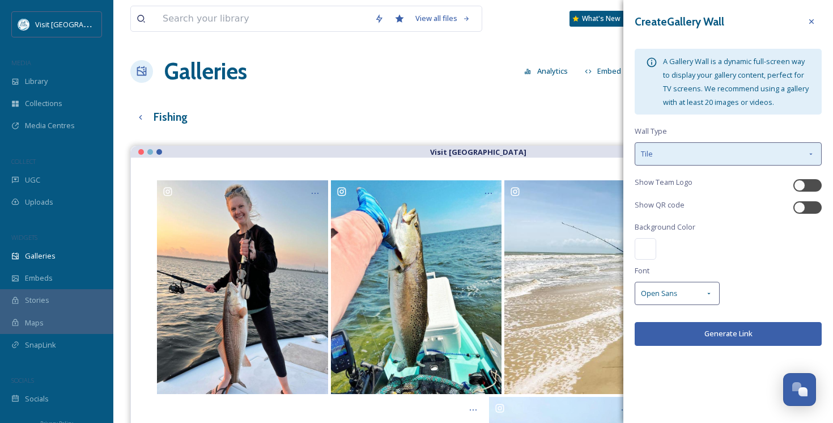
click at [755, 155] on div "Tile" at bounding box center [728, 153] width 187 height 23
click at [686, 130] on div "Create Gallery Wall A Gallery Wall is a dynamic full-screen way to display your…" at bounding box center [728, 187] width 210 height 374
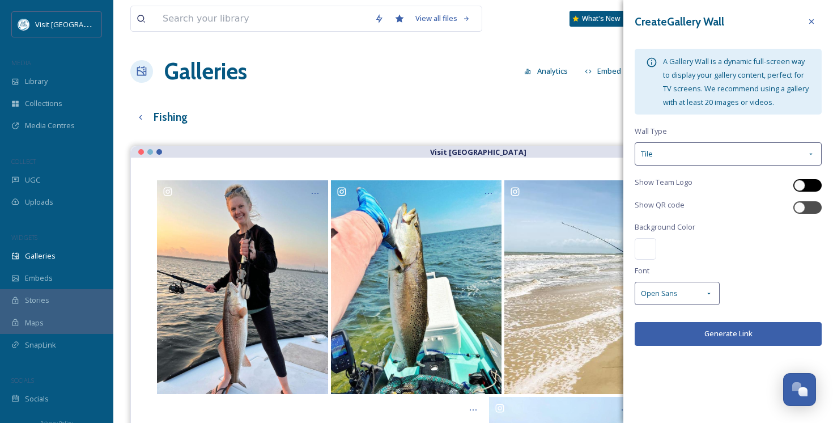
click at [806, 185] on div at bounding box center [807, 185] width 28 height 12
checkbox input "true"
click at [807, 206] on div at bounding box center [807, 207] width 28 height 12
checkbox input "true"
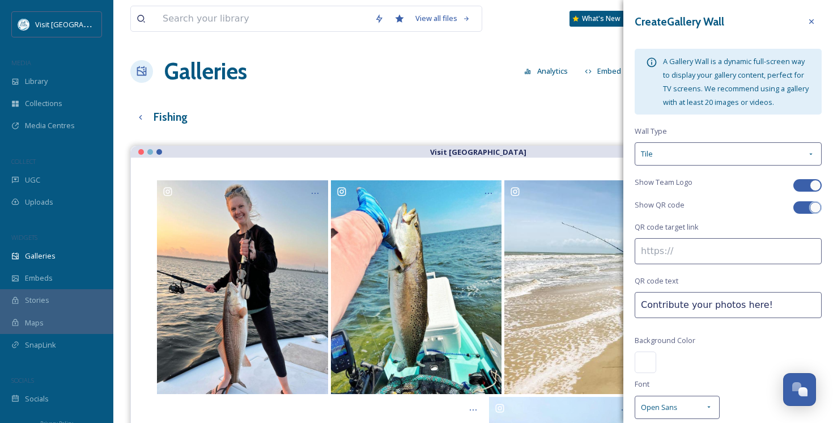
click at [725, 264] on div "Create Gallery Wall A Gallery Wall is a dynamic full-screen way to display your…" at bounding box center [728, 243] width 210 height 486
click at [693, 249] on input at bounding box center [728, 251] width 187 height 26
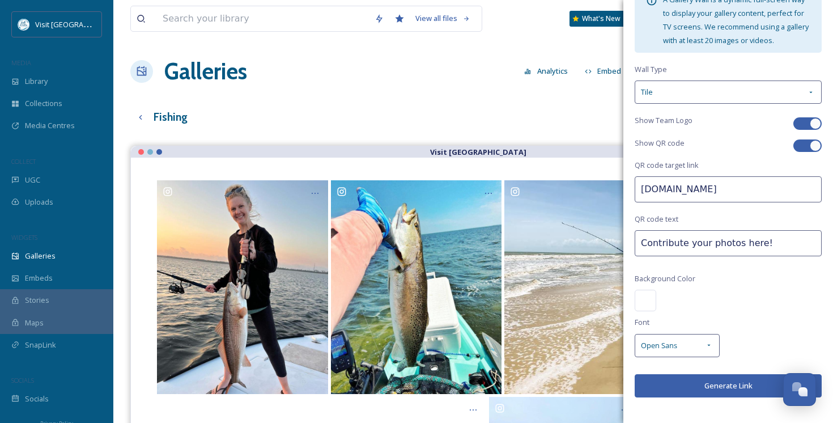
type input "snapsea.io"
click at [708, 388] on button "Generate Link" at bounding box center [728, 385] width 187 height 23
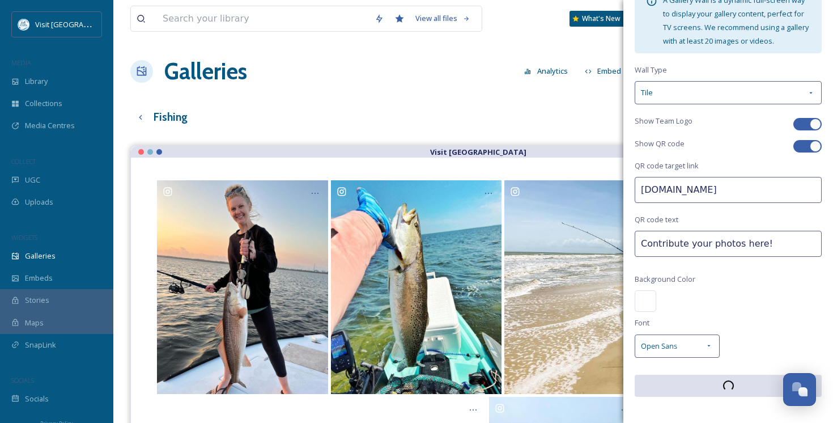
scroll to position [62, 0]
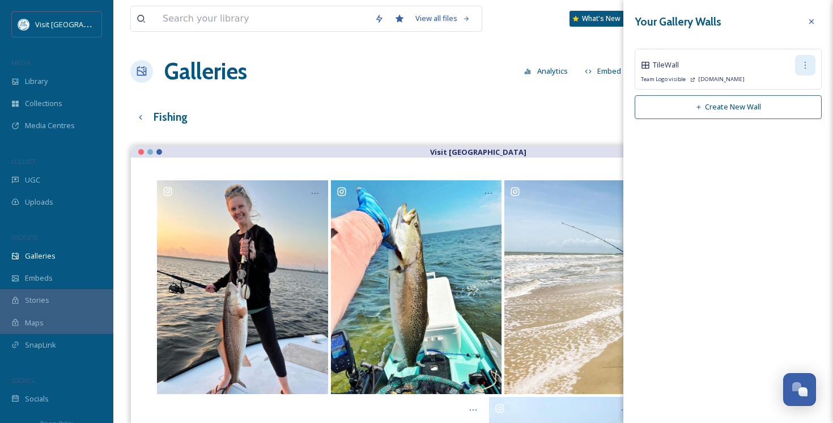
click at [807, 63] on icon at bounding box center [805, 65] width 9 height 9
click at [803, 116] on span "Copy Link" at bounding box center [787, 112] width 32 height 11
click at [810, 11] on div "Your Gallery Walls Tile Wall Edit Wall Copy Link Delete Wall Team Logo visible …" at bounding box center [728, 65] width 210 height 130
click at [814, 29] on div at bounding box center [811, 21] width 20 height 20
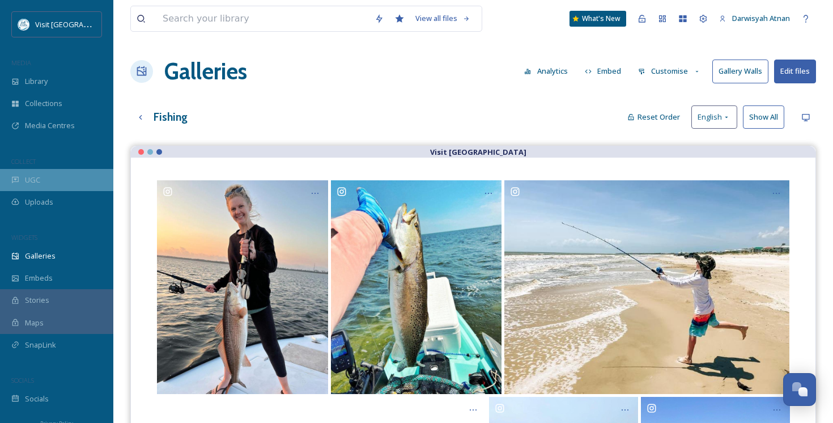
click at [70, 176] on div "UGC" at bounding box center [56, 180] width 113 height 22
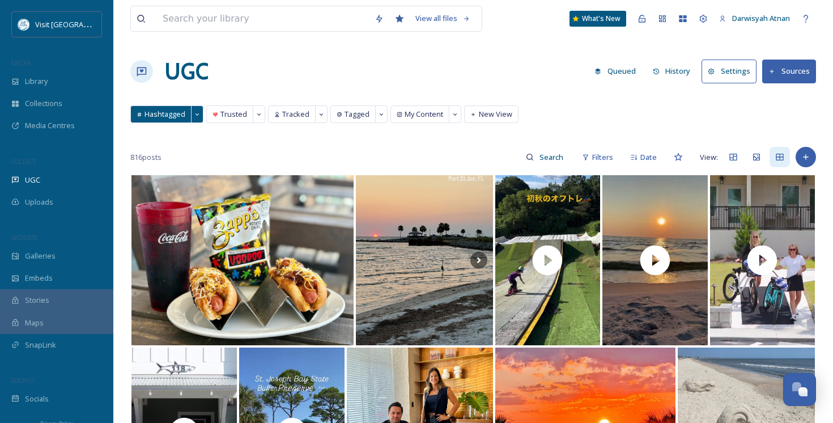
click at [344, 67] on div "UGC Queued History Settings Sources" at bounding box center [473, 71] width 686 height 34
click at [384, 76] on div "UGC Queued History Settings Sources" at bounding box center [473, 71] width 686 height 34
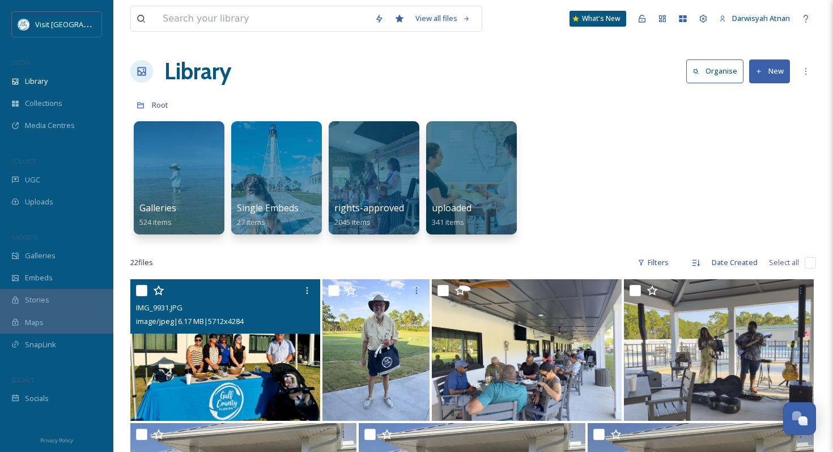
click at [647, 29] on div "View all files What's New Darwisyah Atnan" at bounding box center [473, 18] width 686 height 37
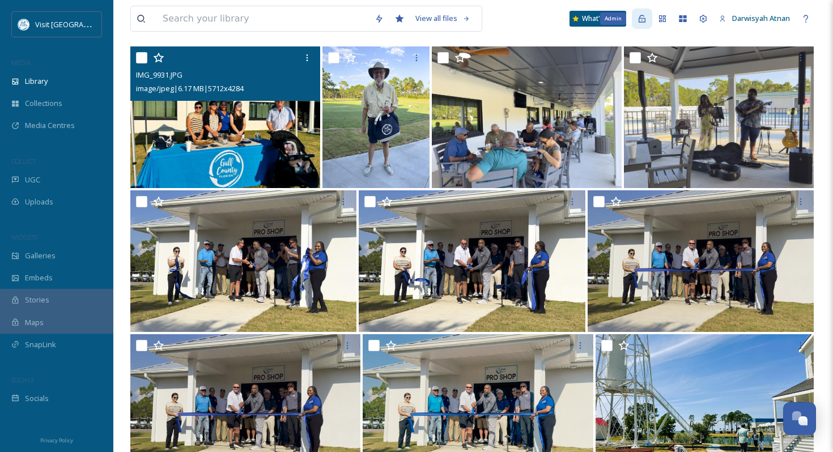
click at [644, 17] on icon at bounding box center [641, 18] width 9 height 9
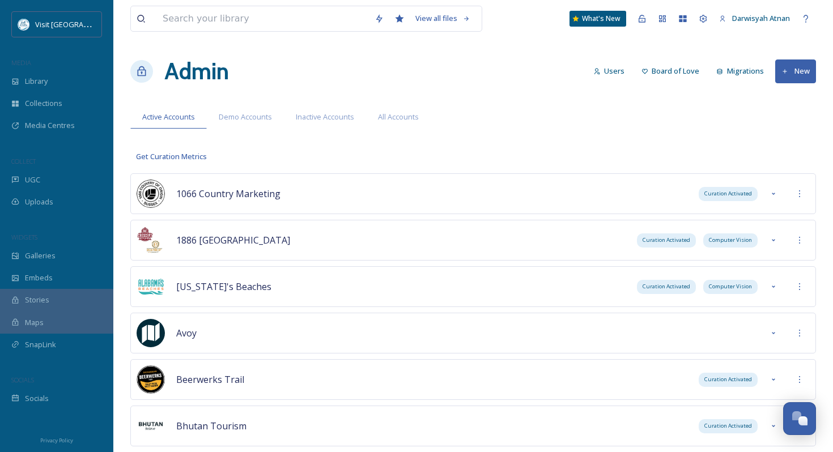
scroll to position [2337, 0]
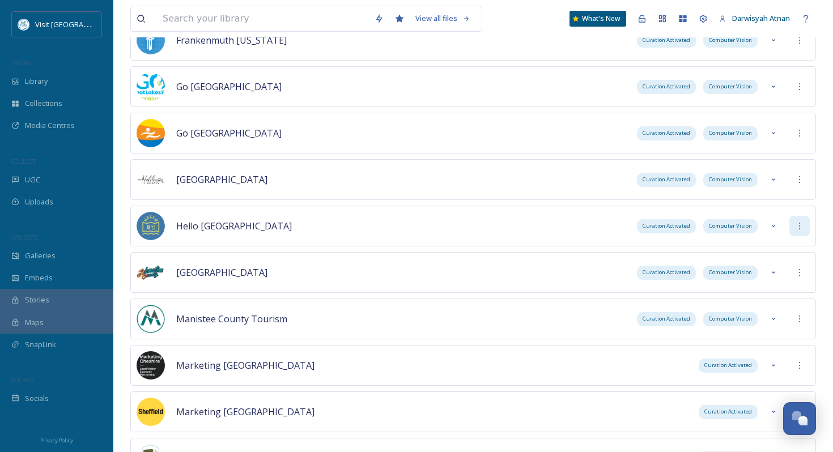
click at [802, 225] on icon at bounding box center [799, 226] width 9 height 9
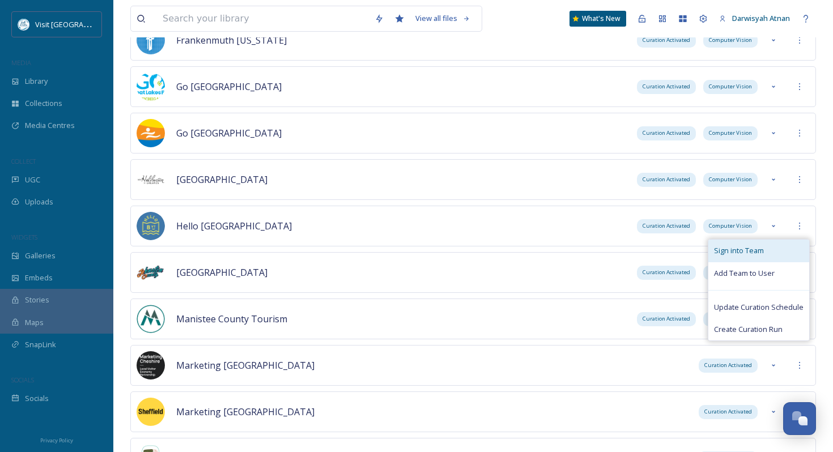
click at [796, 250] on div "Sign into Team" at bounding box center [758, 251] width 101 height 22
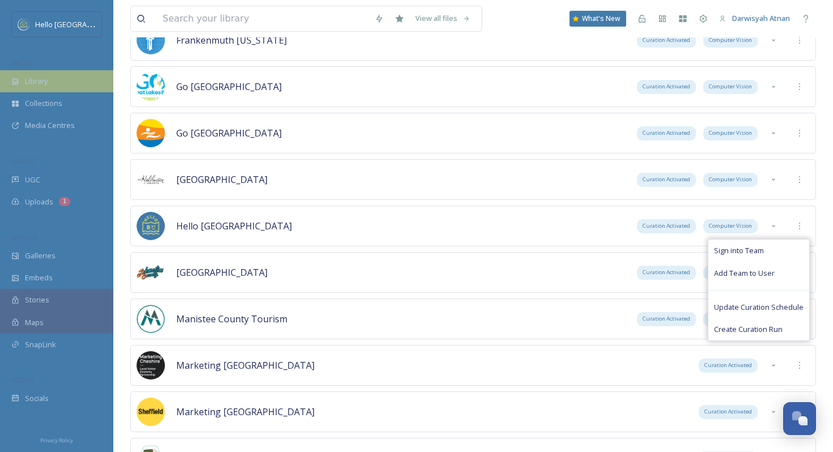
click at [36, 80] on span "Library" at bounding box center [36, 81] width 23 height 11
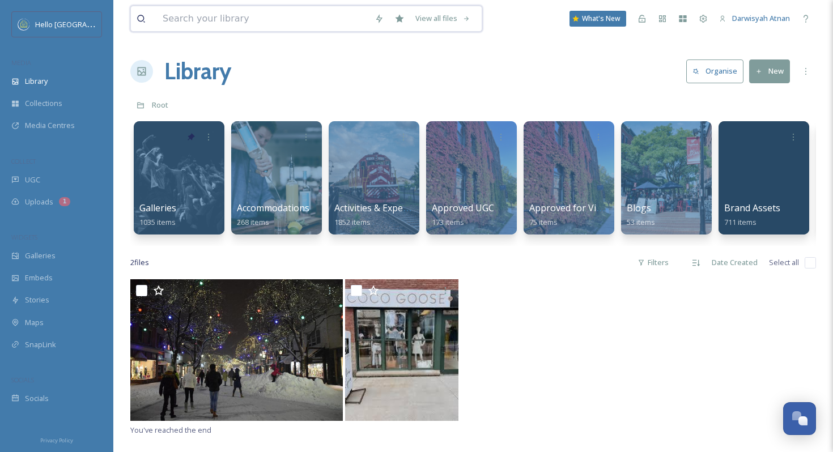
click at [219, 18] on input at bounding box center [263, 18] width 212 height 25
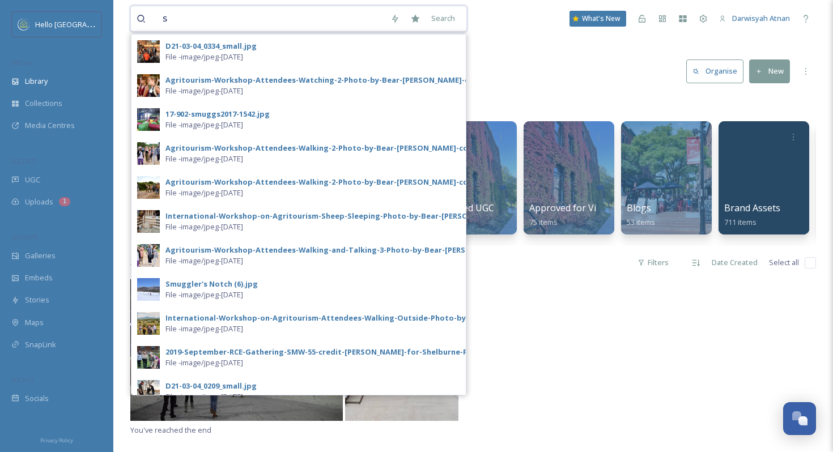
type input "s"
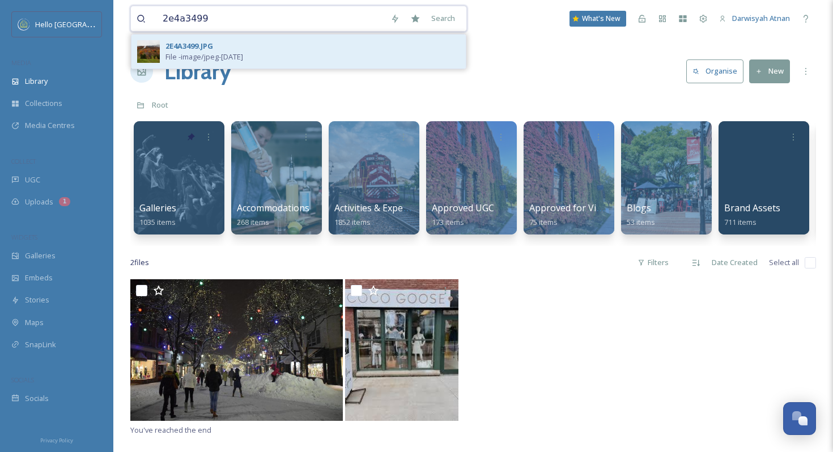
type input "2e4a3499"
click at [204, 46] on div "2E4A3499.JPG" at bounding box center [189, 46] width 48 height 11
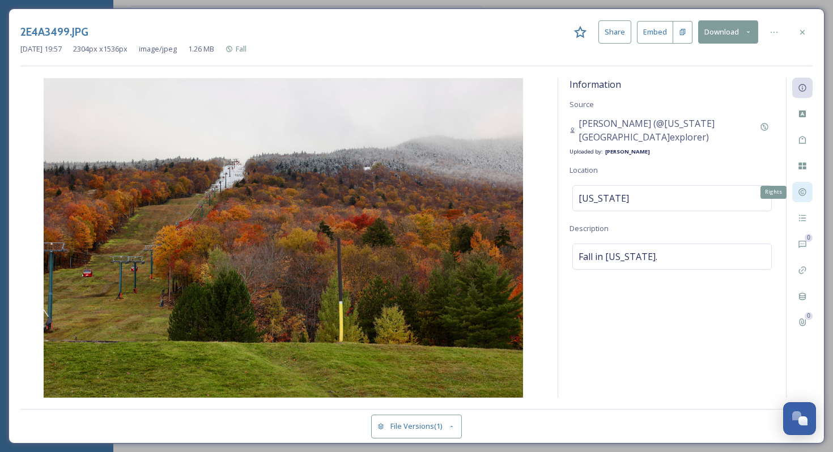
click at [802, 193] on icon at bounding box center [801, 192] width 7 height 7
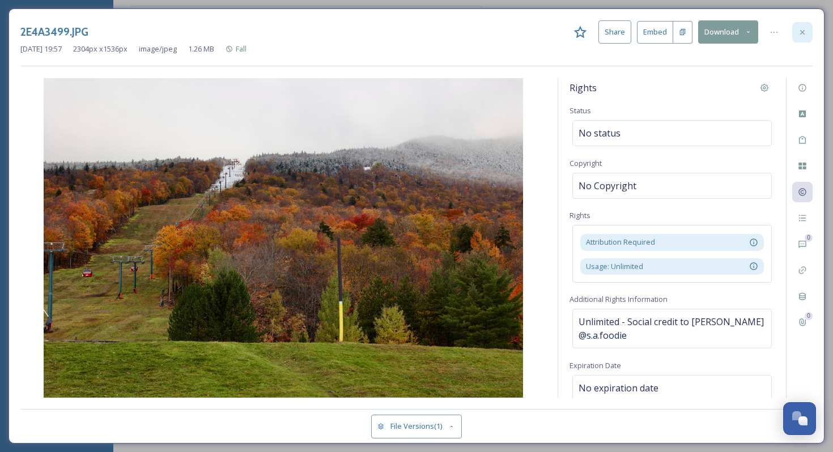
click at [809, 27] on div at bounding box center [802, 32] width 20 height 20
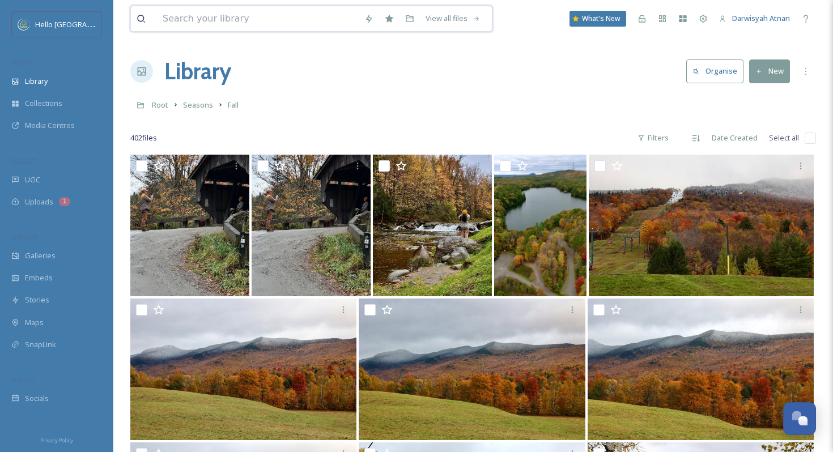
click at [307, 21] on input at bounding box center [258, 18] width 202 height 25
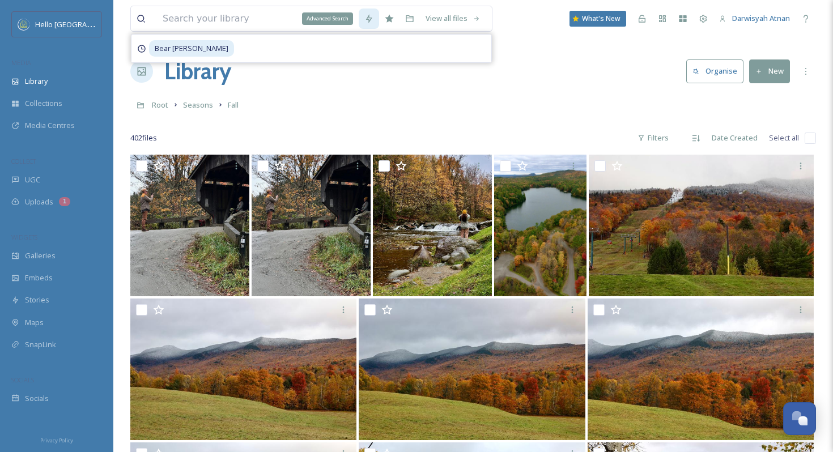
click at [359, 18] on div "Advanced Search" at bounding box center [369, 18] width 20 height 20
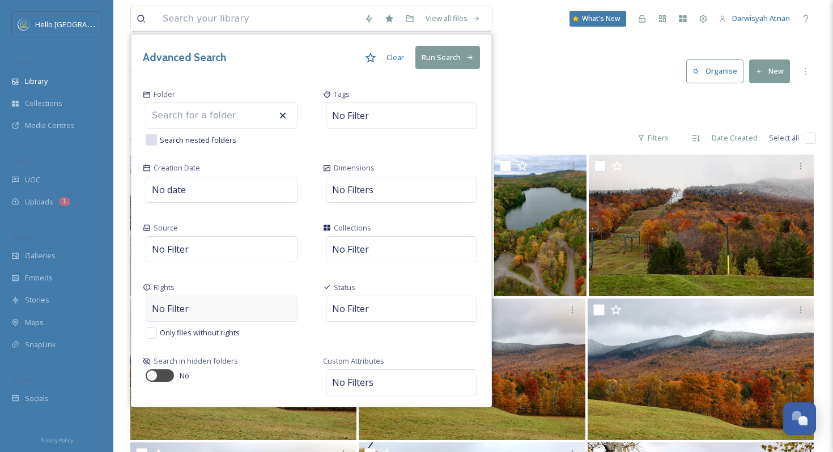
click at [192, 308] on div "No Filter" at bounding box center [222, 309] width 152 height 26
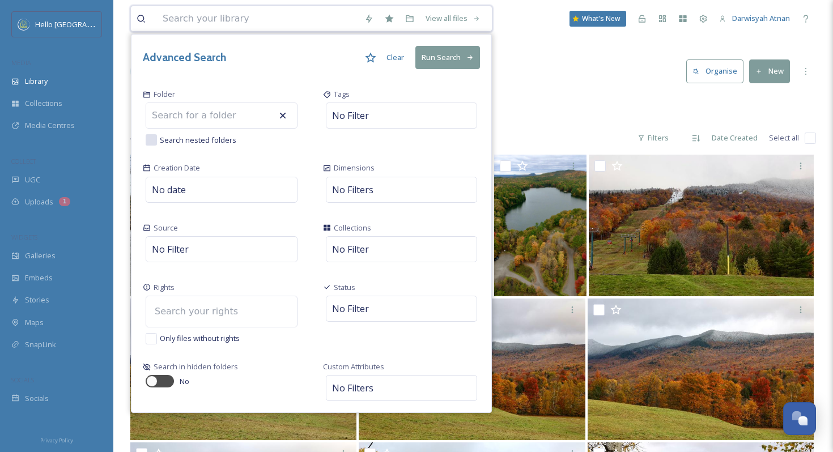
click at [192, 308] on input at bounding box center [211, 311] width 125 height 25
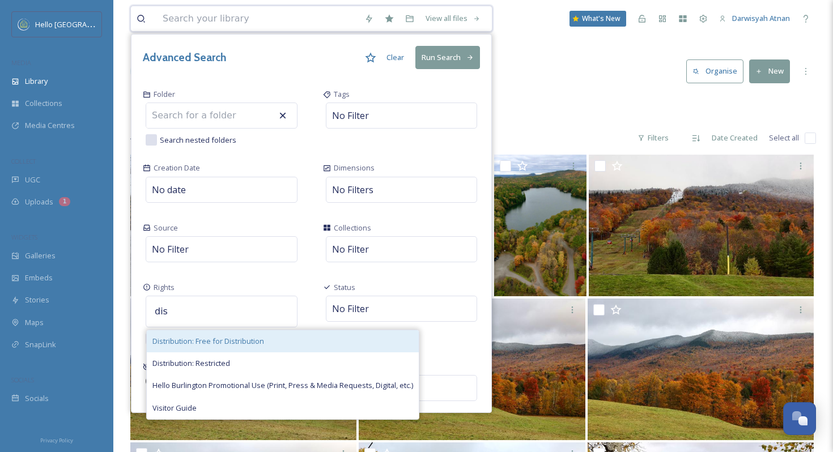
type input "dis"
click at [194, 339] on span "Distribution: Free for Distribution" at bounding box center [208, 341] width 112 height 11
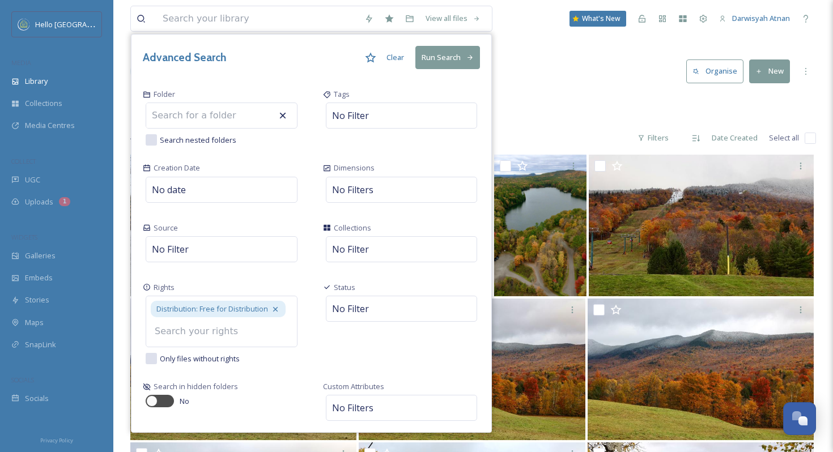
click at [287, 362] on div "Folder Search nested folders Tags No Filter Creation Date No date Dimensions No…" at bounding box center [311, 256] width 360 height 352
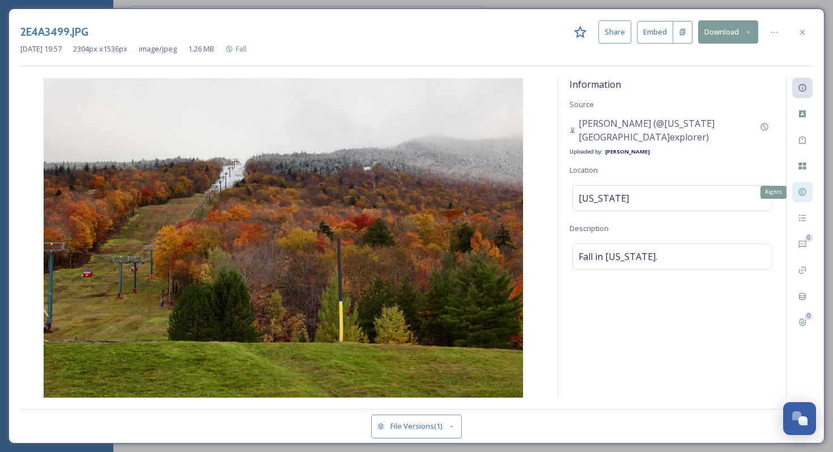
click at [809, 198] on div "Rights" at bounding box center [802, 192] width 20 height 20
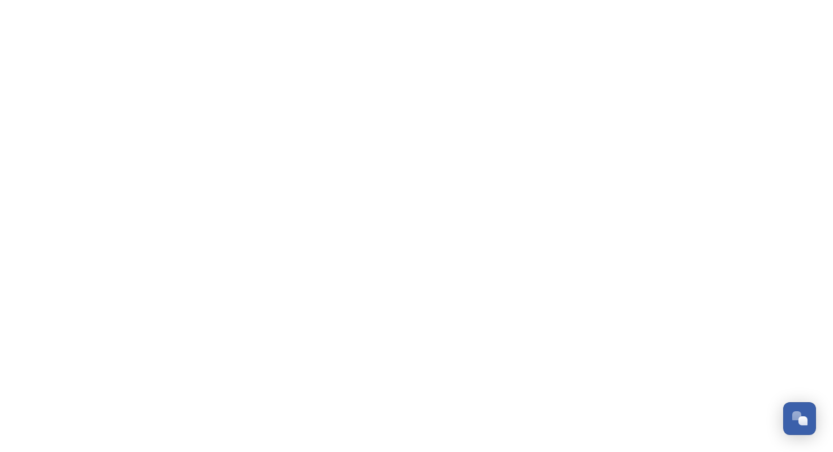
click at [574, 0] on html "Dismiss GoSquared Assistant Chat with SnapSea Team GoSquared Assistant Submit G…" at bounding box center [416, 0] width 833 height 0
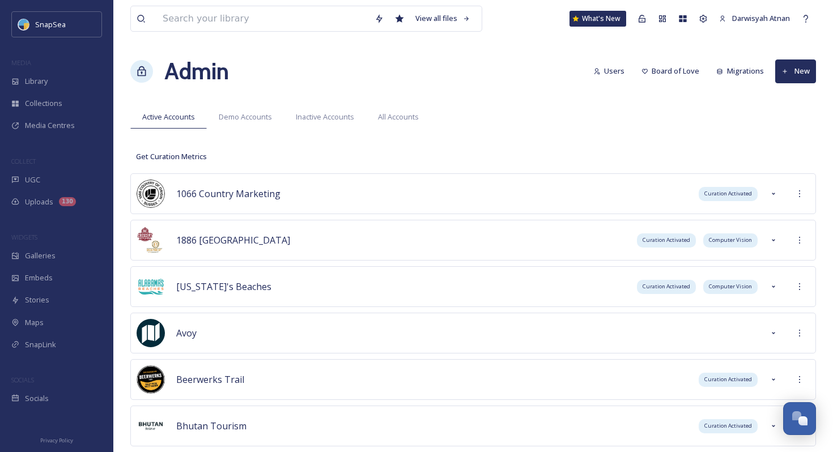
scroll to position [2337, 0]
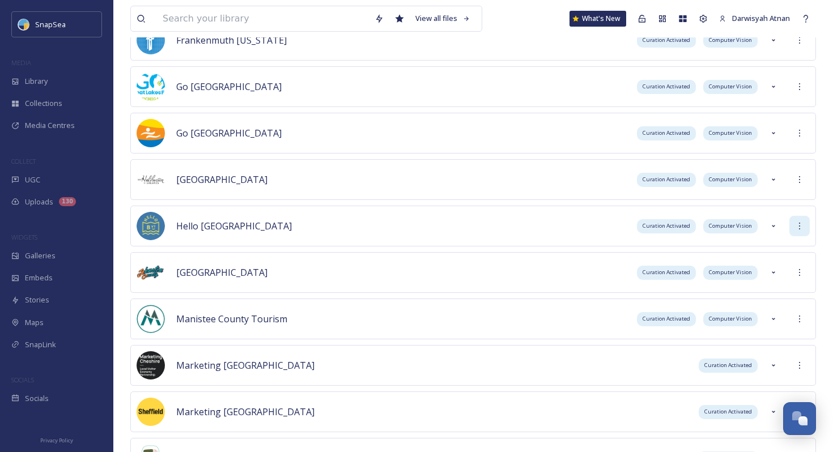
click at [799, 231] on icon at bounding box center [799, 226] width 9 height 9
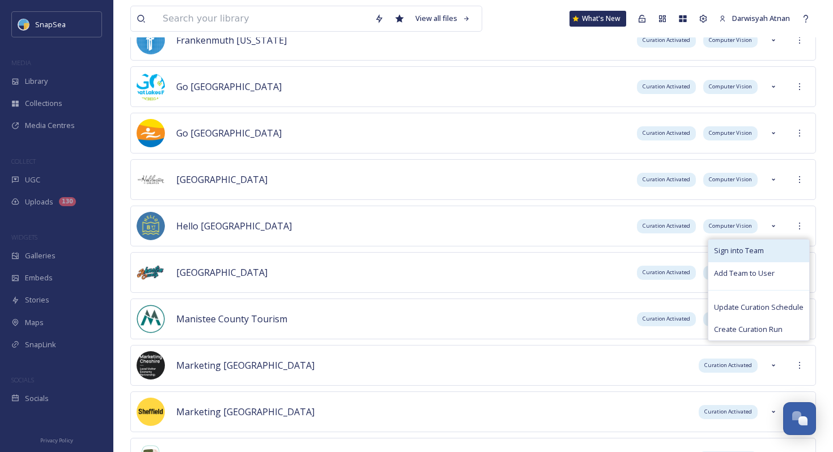
click at [793, 245] on div "Sign into Team" at bounding box center [758, 251] width 101 height 22
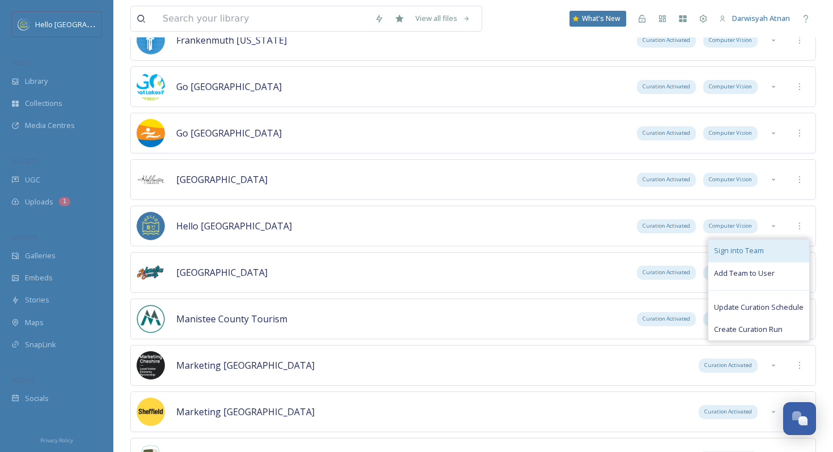
click at [763, 254] on span "Sign into Team" at bounding box center [739, 250] width 50 height 11
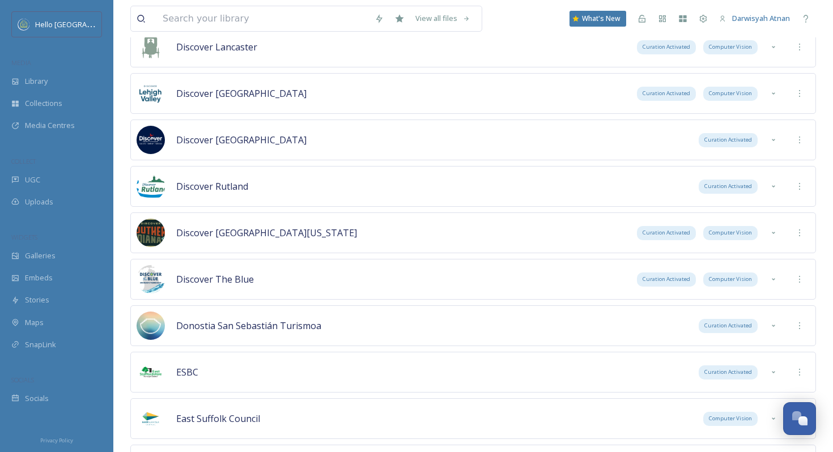
scroll to position [871, 0]
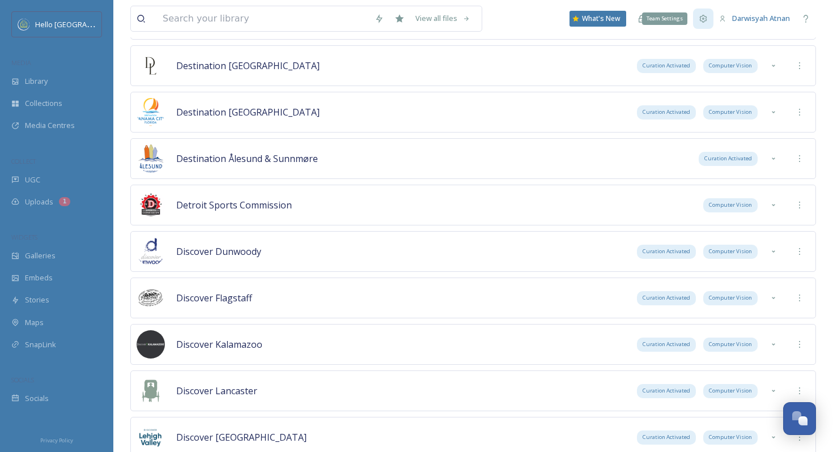
click at [693, 25] on div "Team Settings" at bounding box center [703, 18] width 20 height 20
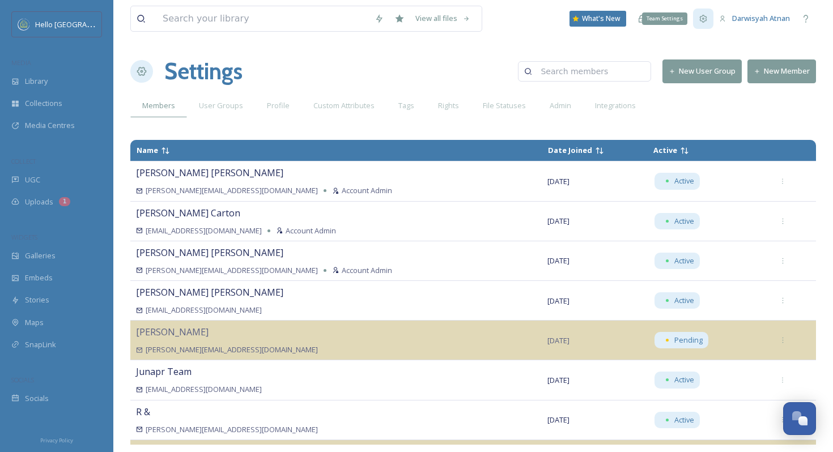
click at [699, 14] on div "Team Settings" at bounding box center [703, 18] width 20 height 20
click at [555, 111] on div "Admin" at bounding box center [560, 105] width 45 height 23
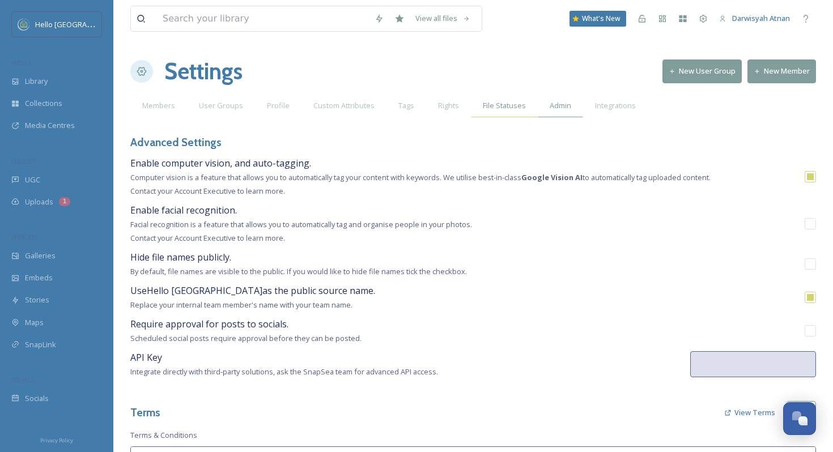
click at [501, 111] on div "File Statuses" at bounding box center [504, 105] width 67 height 23
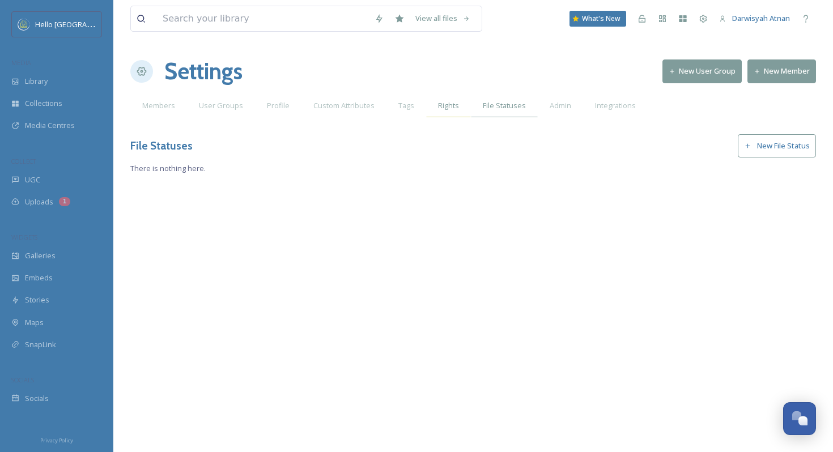
click at [456, 107] on div "Rights" at bounding box center [448, 105] width 45 height 23
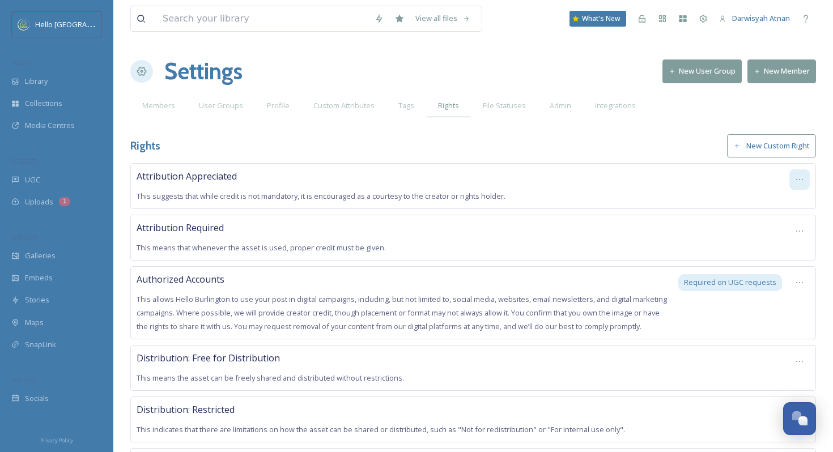
click at [798, 180] on icon at bounding box center [799, 179] width 9 height 9
click at [798, 222] on div "Edit Right" at bounding box center [780, 227] width 58 height 22
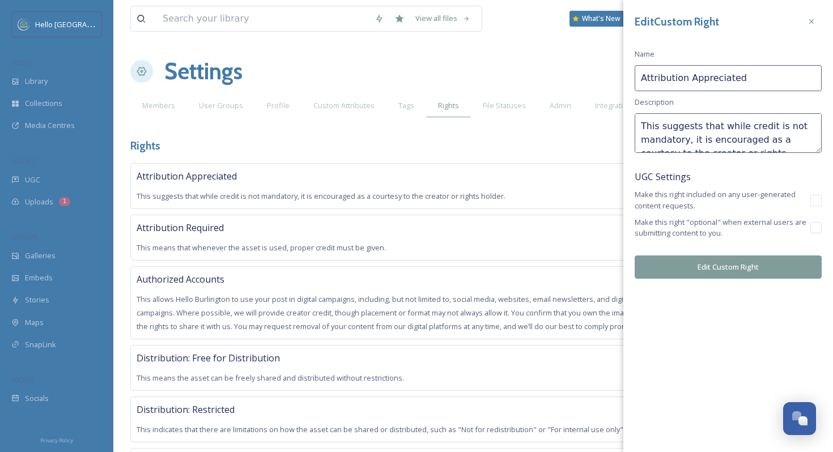
click at [577, 142] on div "Rights New Custom Right" at bounding box center [473, 145] width 686 height 23
